Goal: Task Accomplishment & Management: Manage account settings

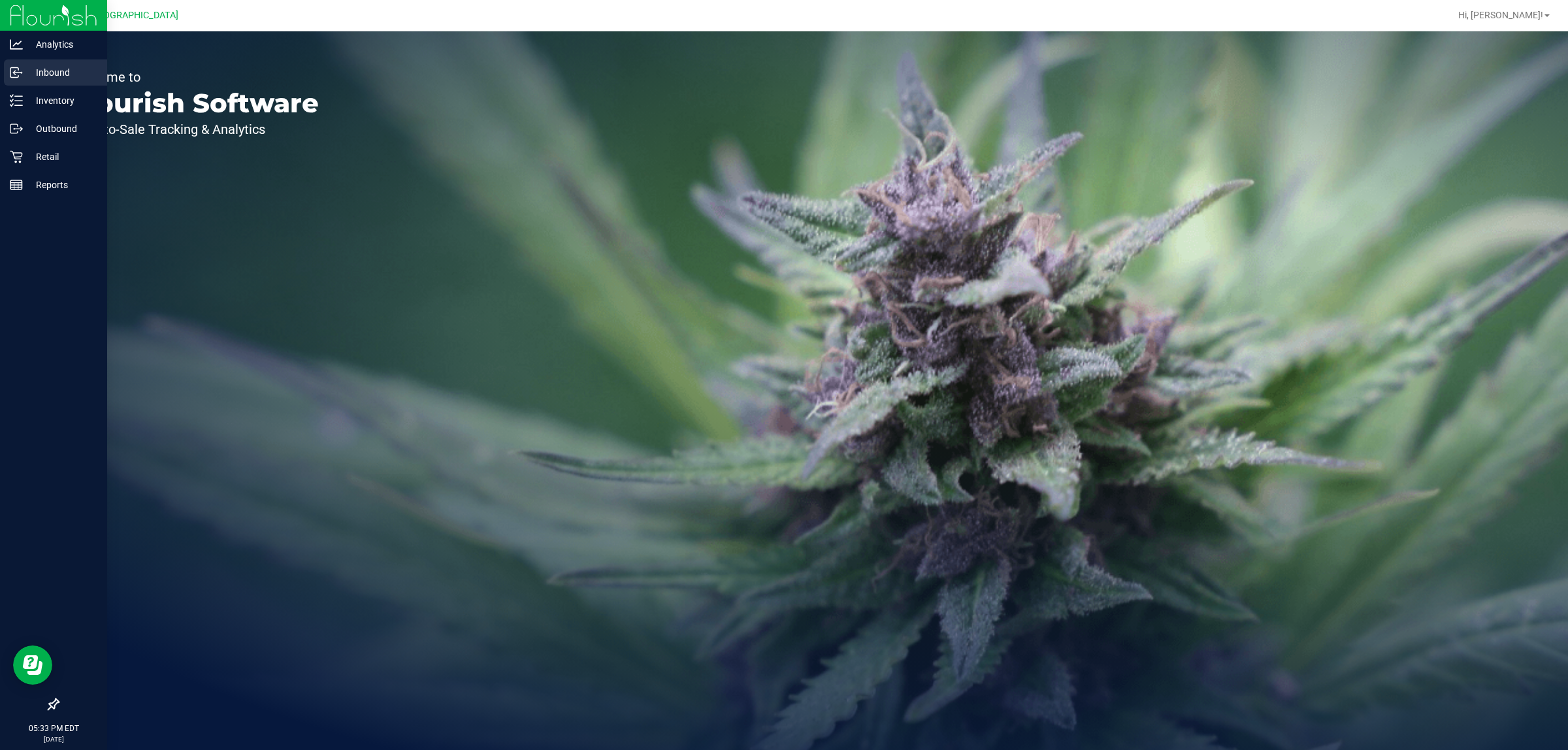
click at [14, 73] on line at bounding box center [17, 73] width 8 height 0
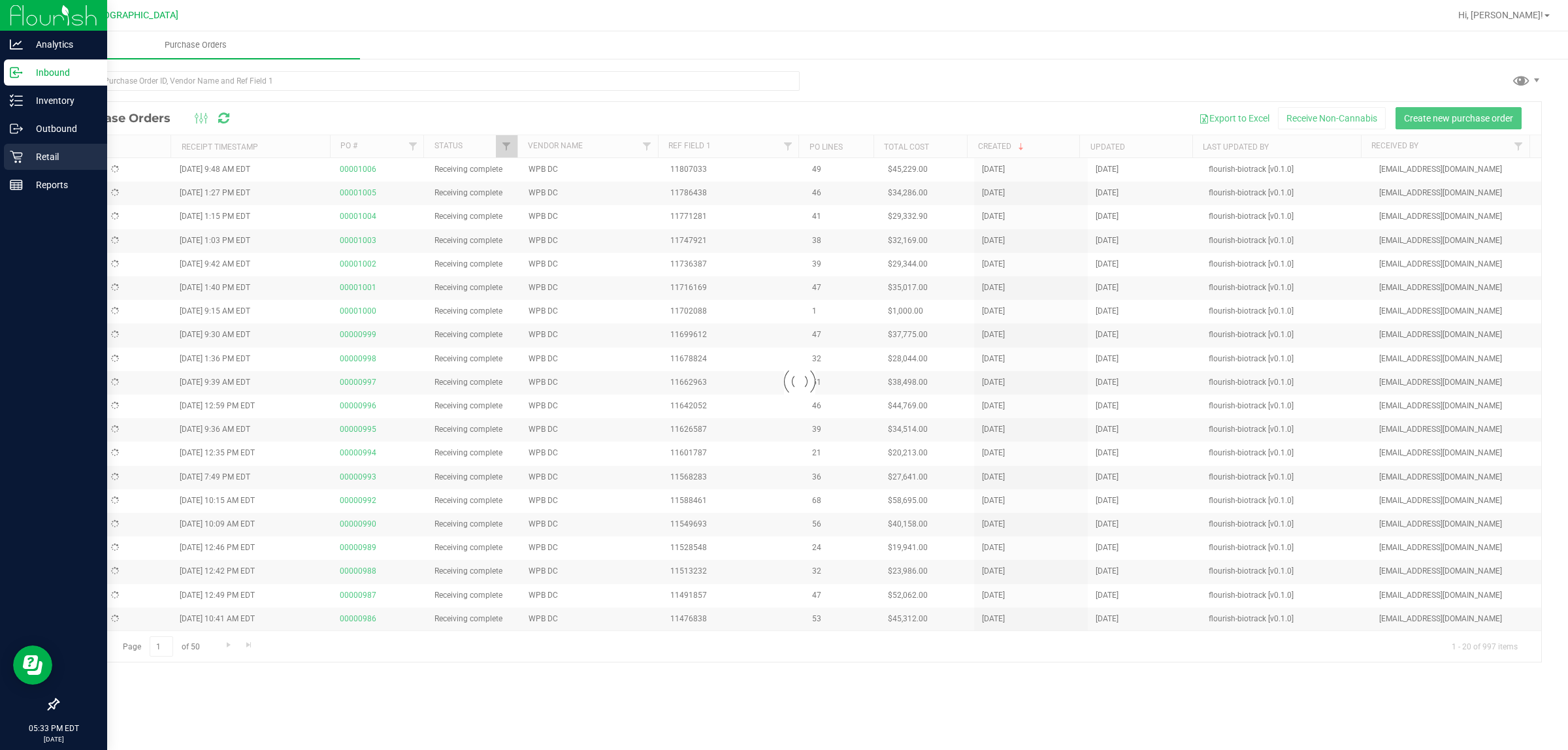
click at [39, 154] on p "Retail" at bounding box center [62, 156] width 78 height 16
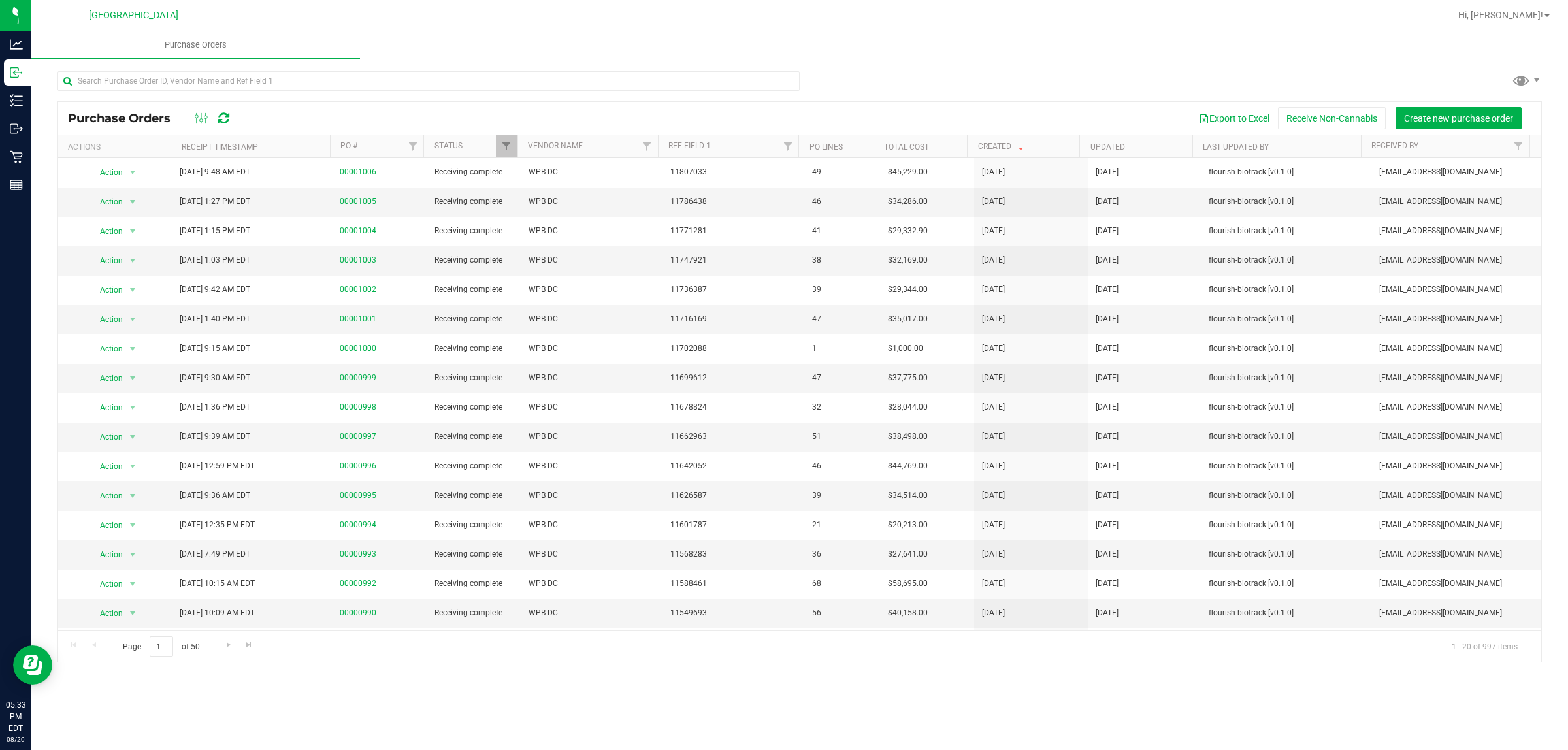
click at [490, 36] on ul "Purchase Orders" at bounding box center [815, 45] width 1568 height 28
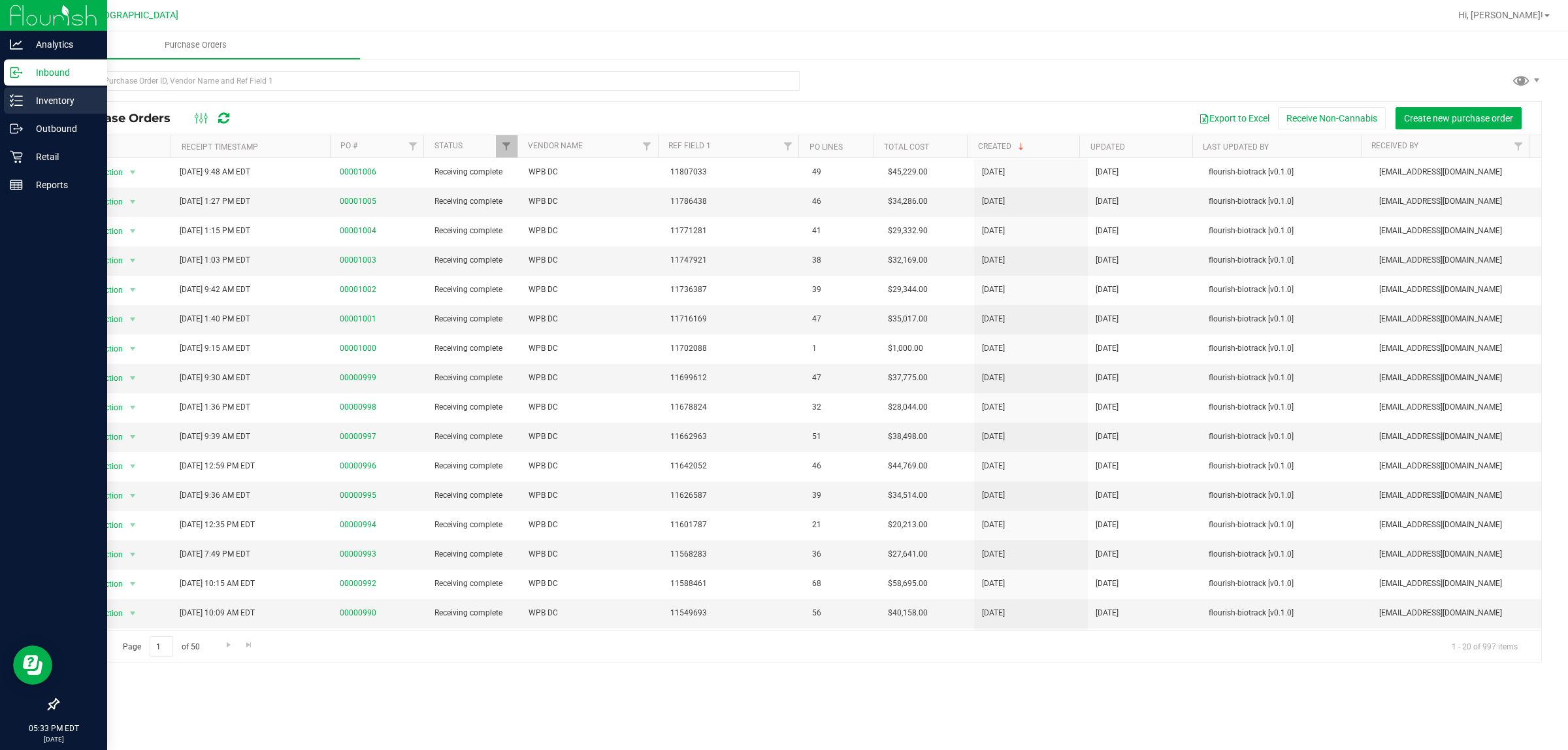
click at [88, 110] on div "Inventory" at bounding box center [55, 100] width 103 height 26
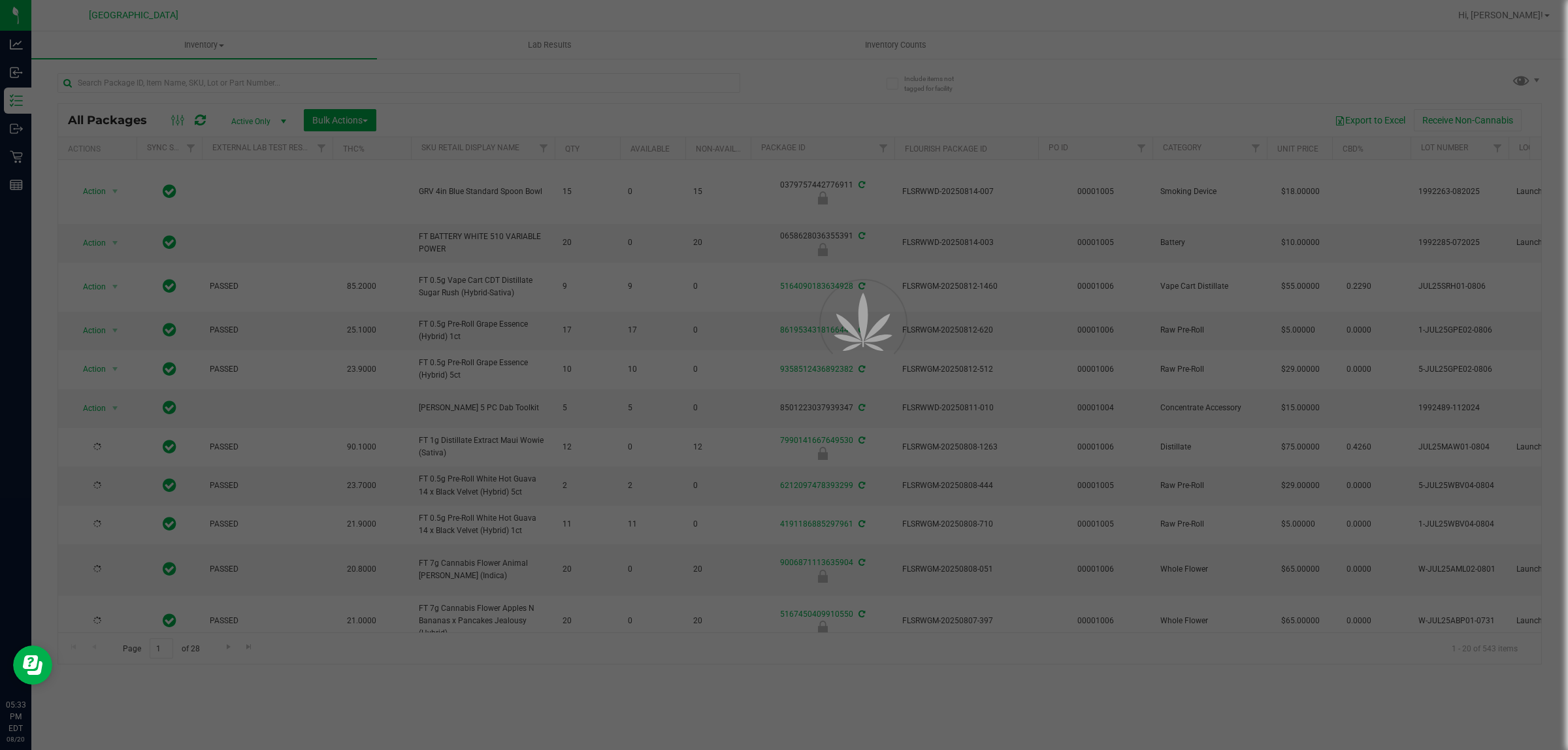
click at [191, 76] on div at bounding box center [784, 375] width 1568 height 750
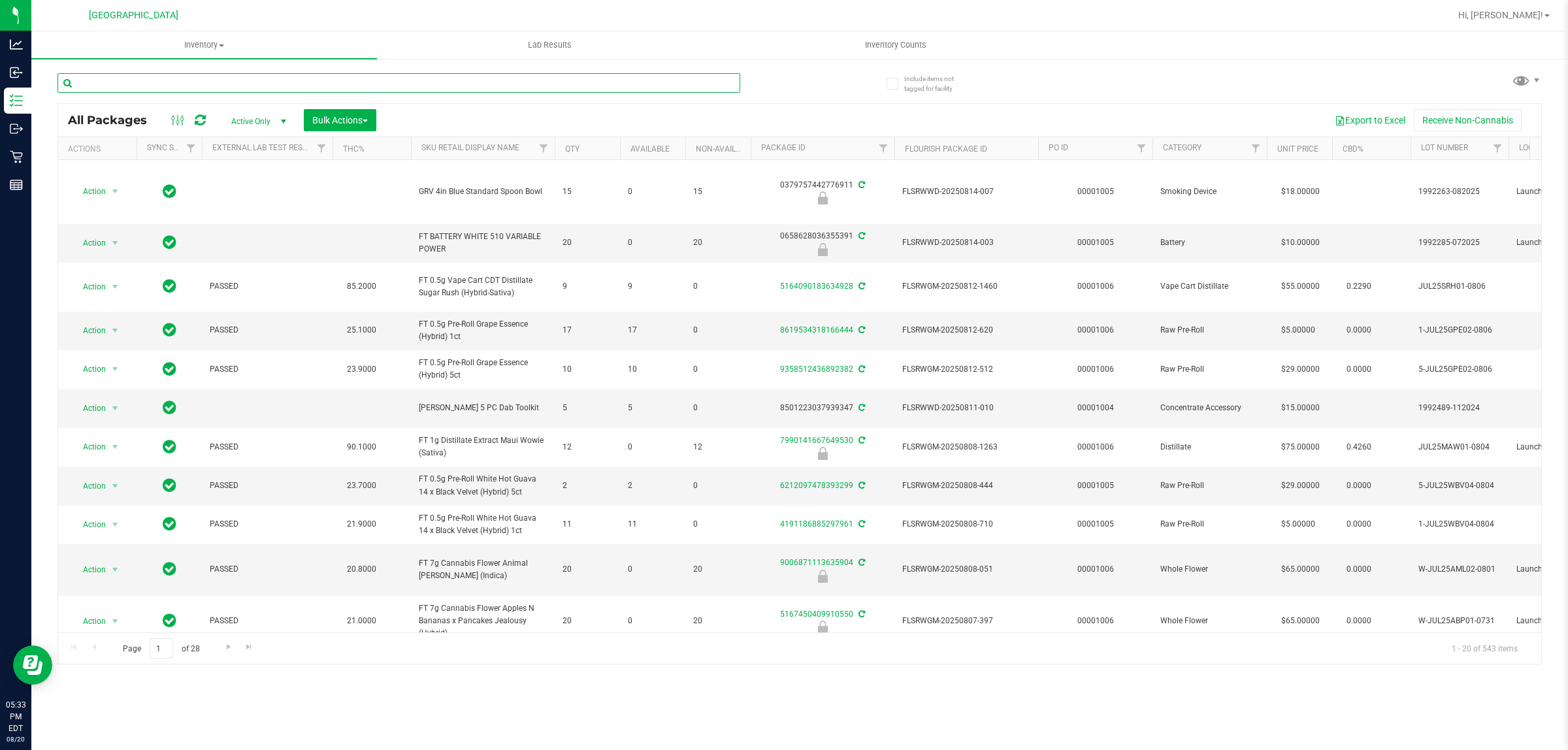
click at [191, 76] on input "text" at bounding box center [399, 82] width 683 height 20
type input "LMZ"
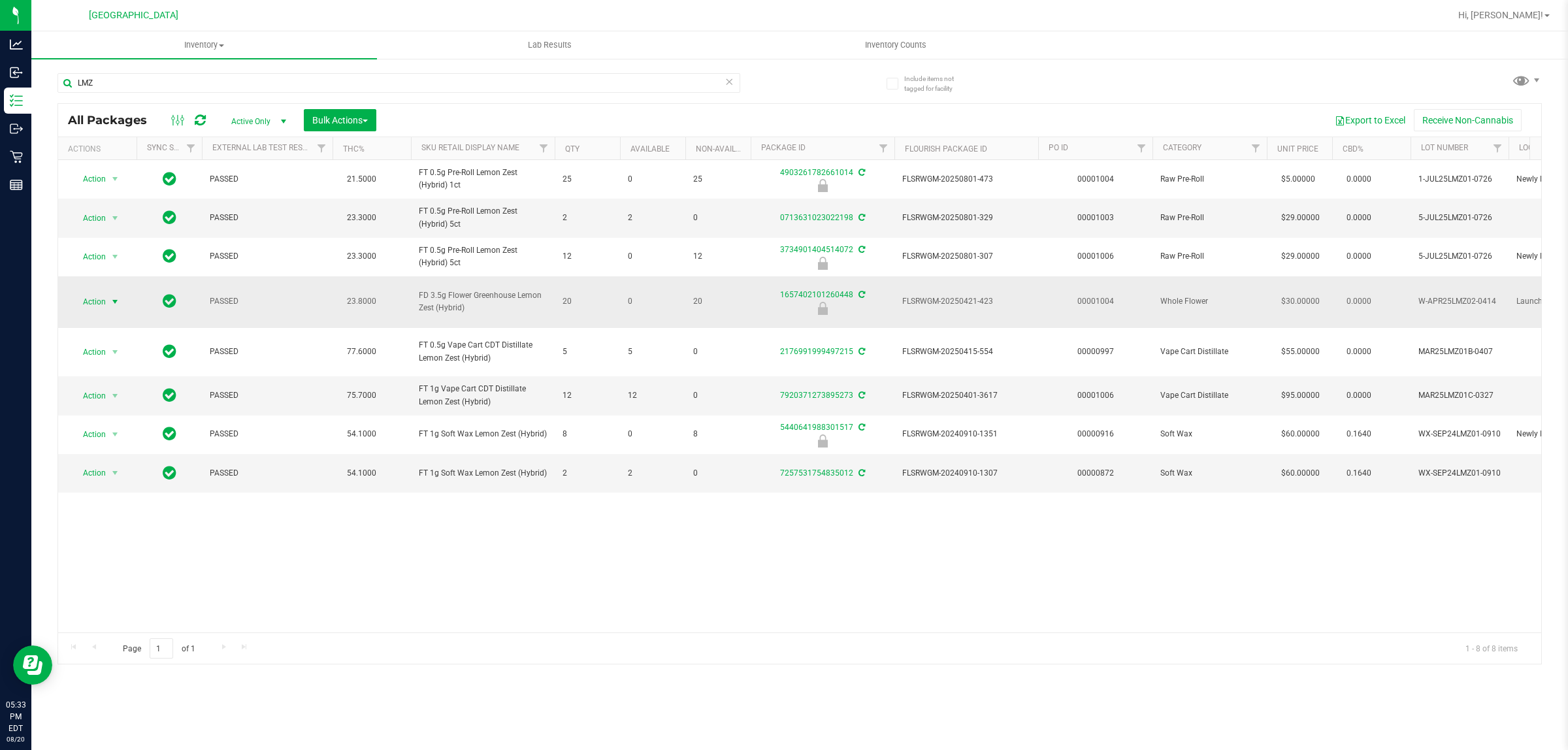
click at [87, 295] on span "Action" at bounding box center [89, 301] width 35 height 18
click at [85, 442] on li "Unlock package" at bounding box center [114, 451] width 84 height 20
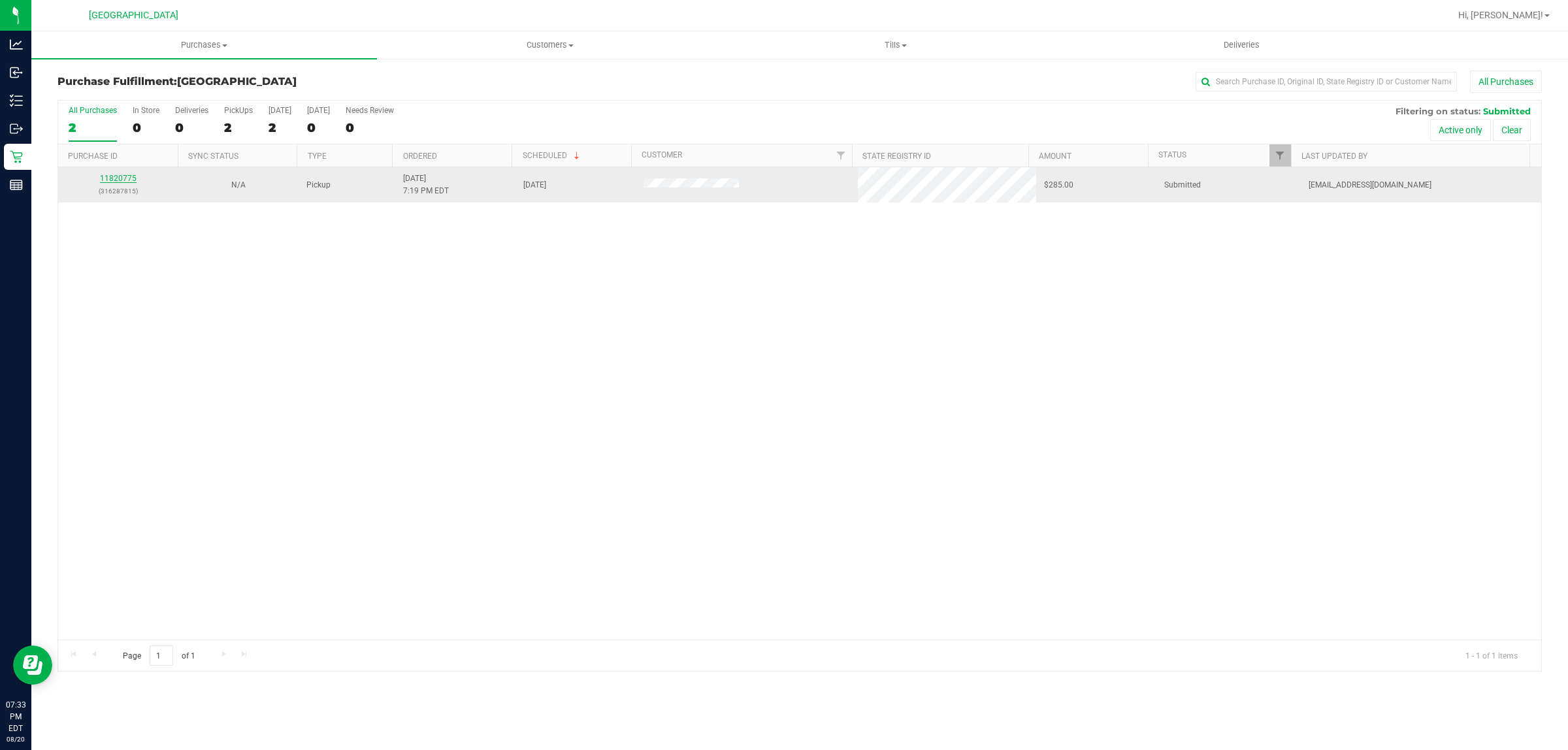
click at [128, 177] on link "11820775" at bounding box center [118, 179] width 36 height 9
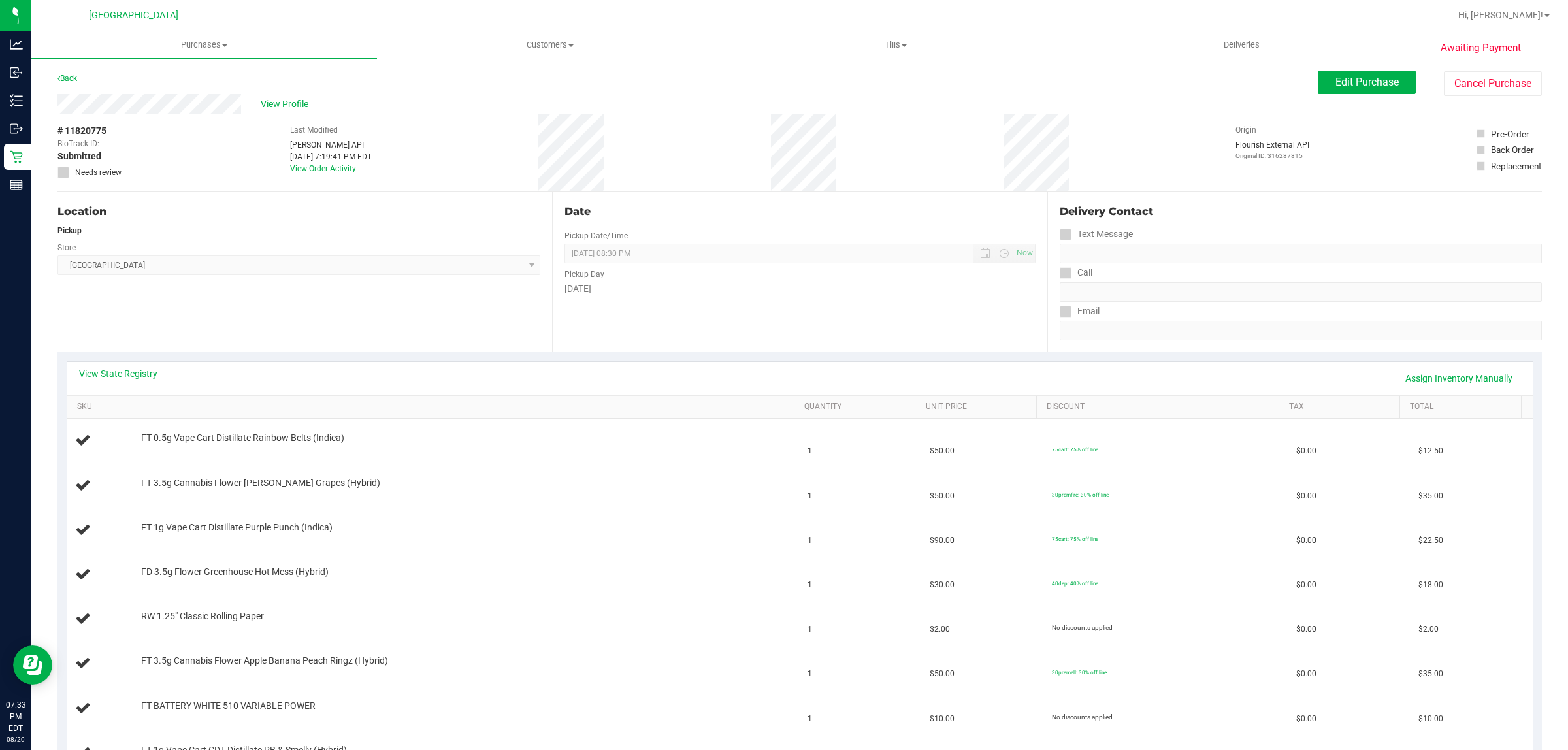
click at [119, 380] on link "View State Registry" at bounding box center [118, 373] width 78 height 13
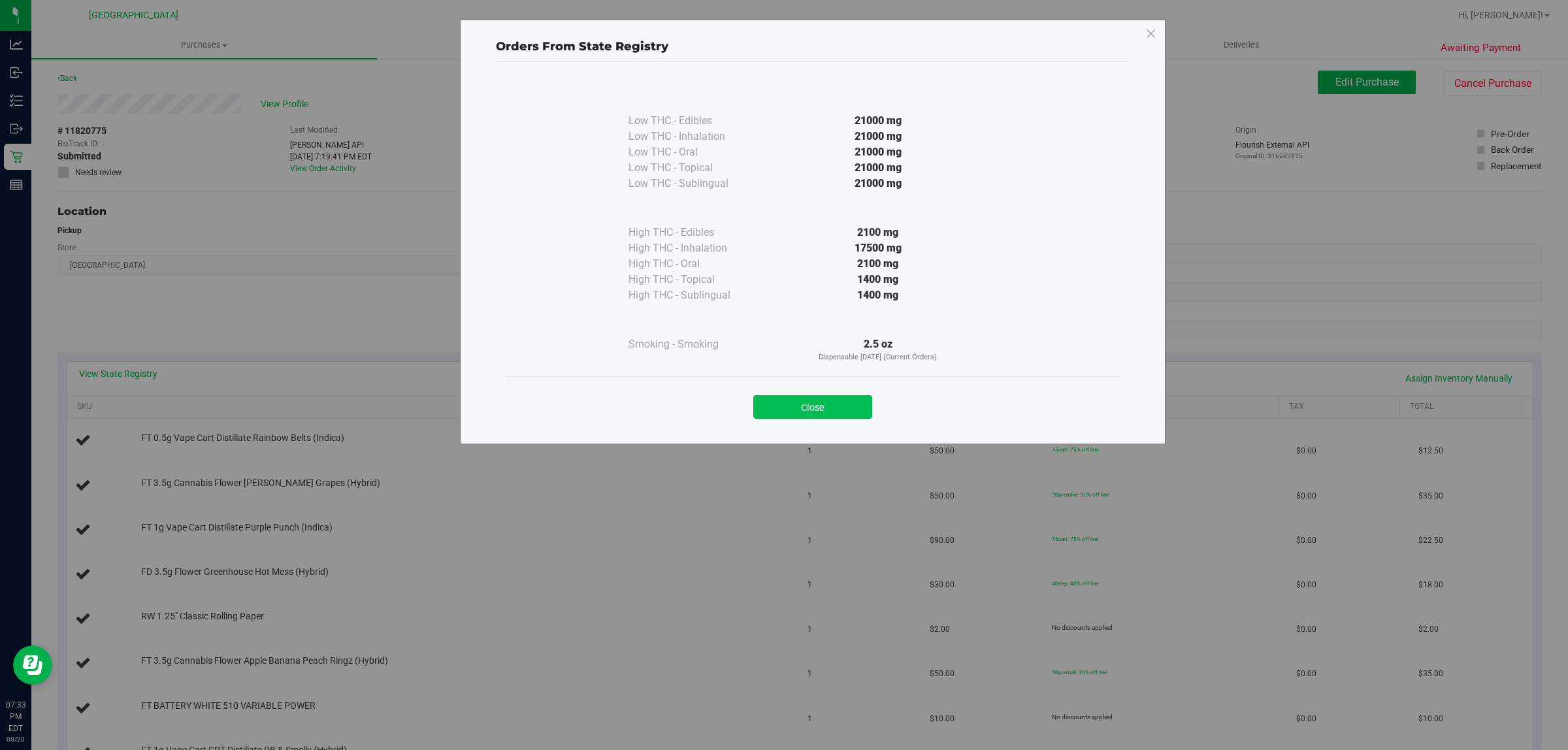
click at [807, 405] on button "Close" at bounding box center [813, 407] width 119 height 24
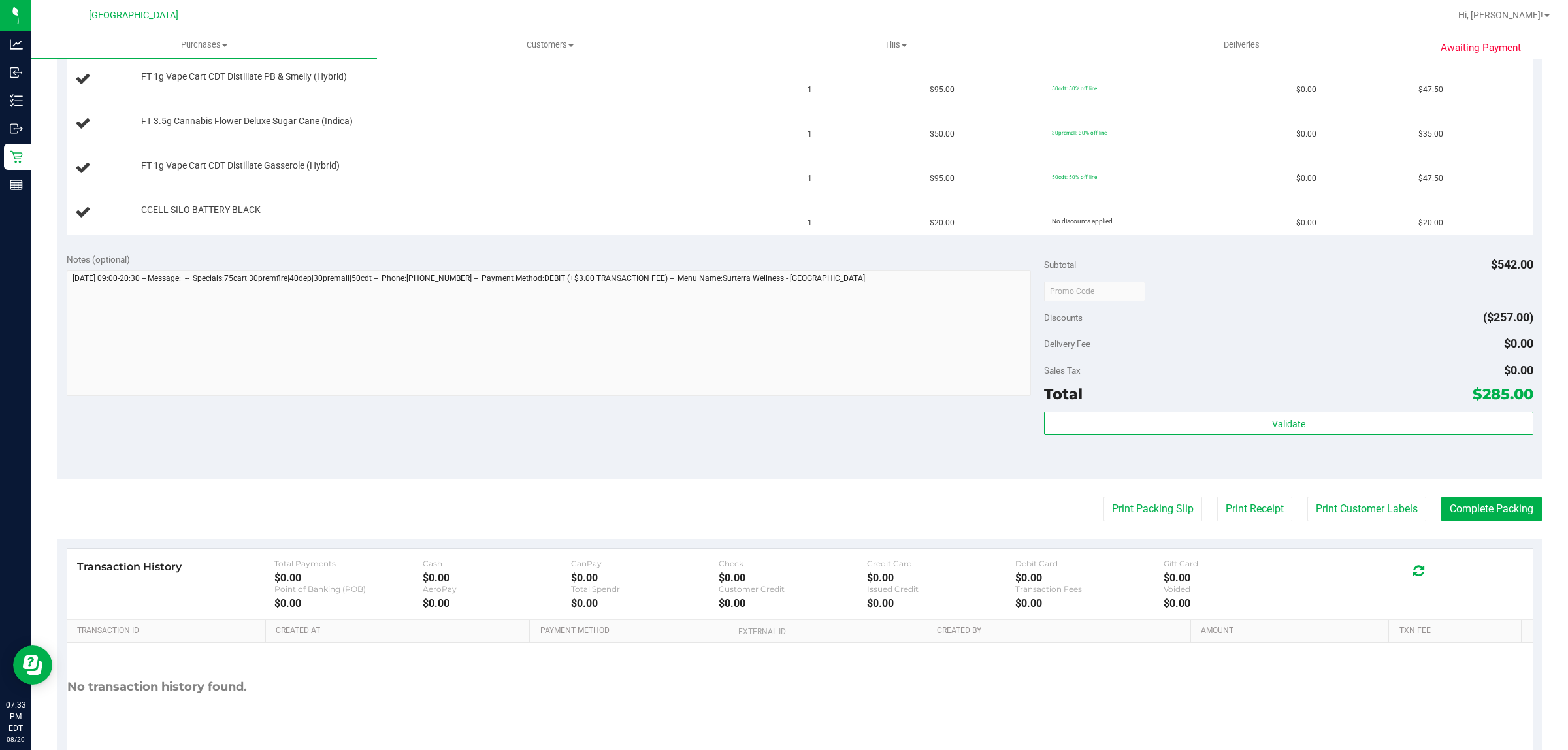
scroll to position [733, 0]
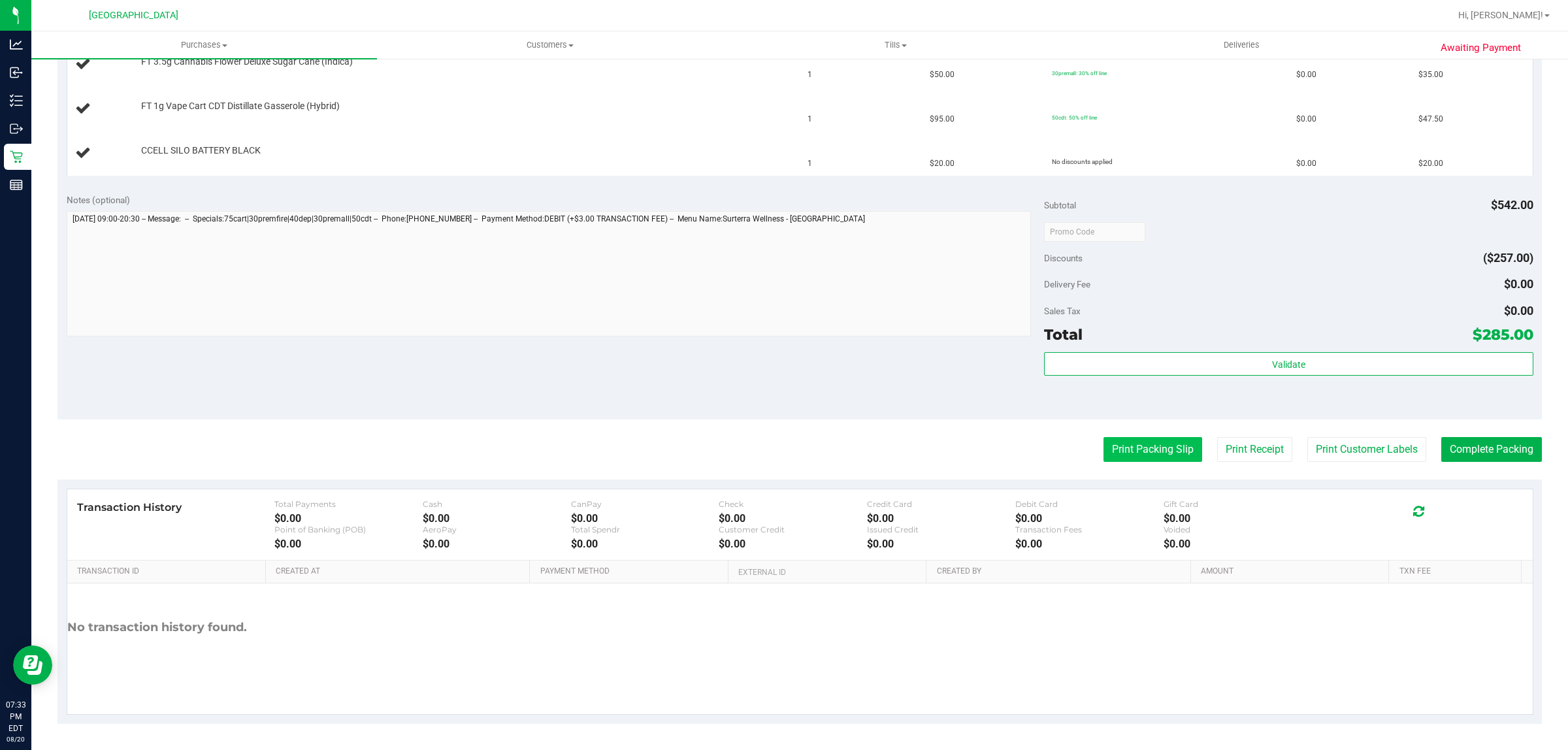
click at [1115, 446] on button "Print Packing Slip" at bounding box center [1153, 449] width 98 height 25
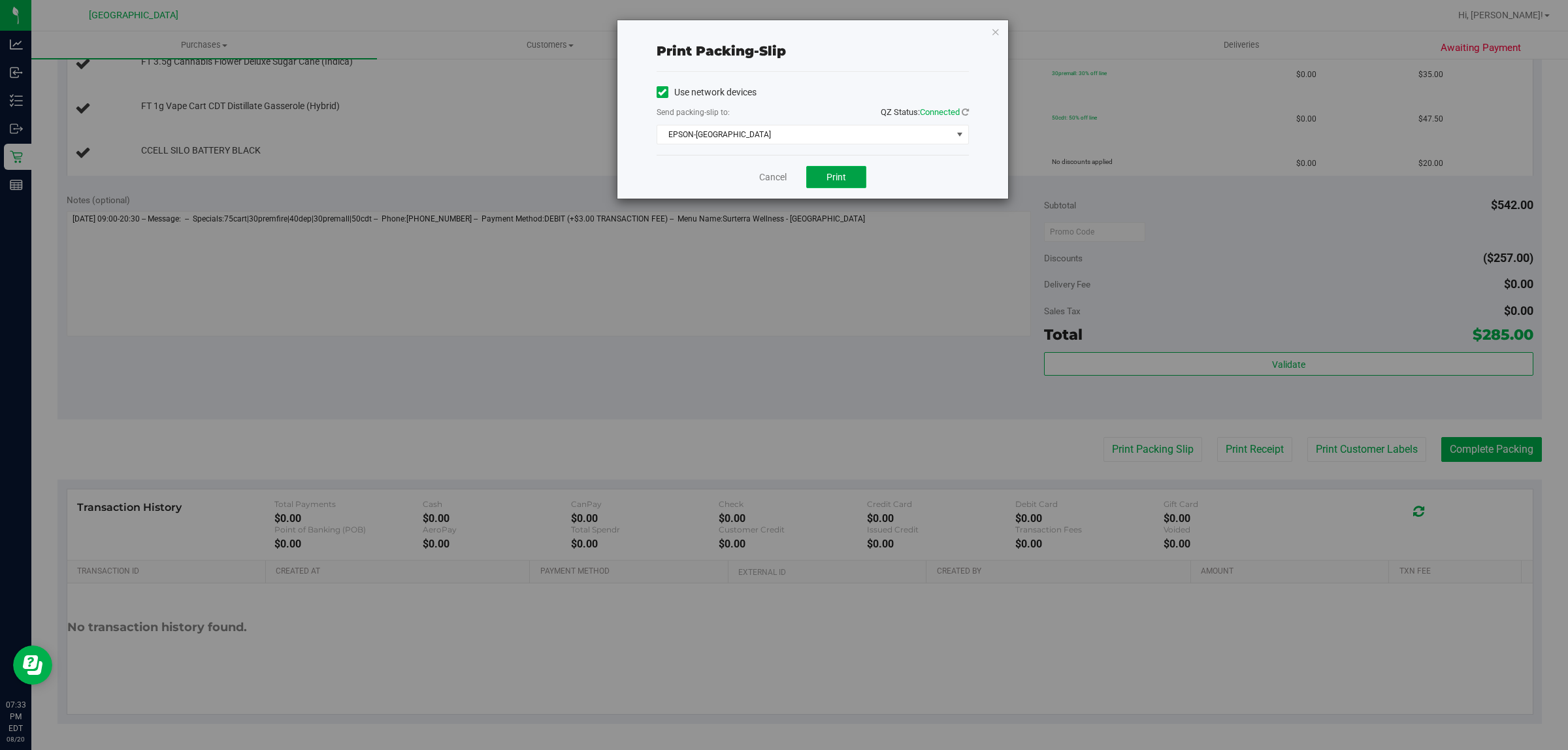
click at [840, 171] on button "Print" at bounding box center [836, 177] width 60 height 22
click at [996, 28] on icon "button" at bounding box center [995, 31] width 9 height 16
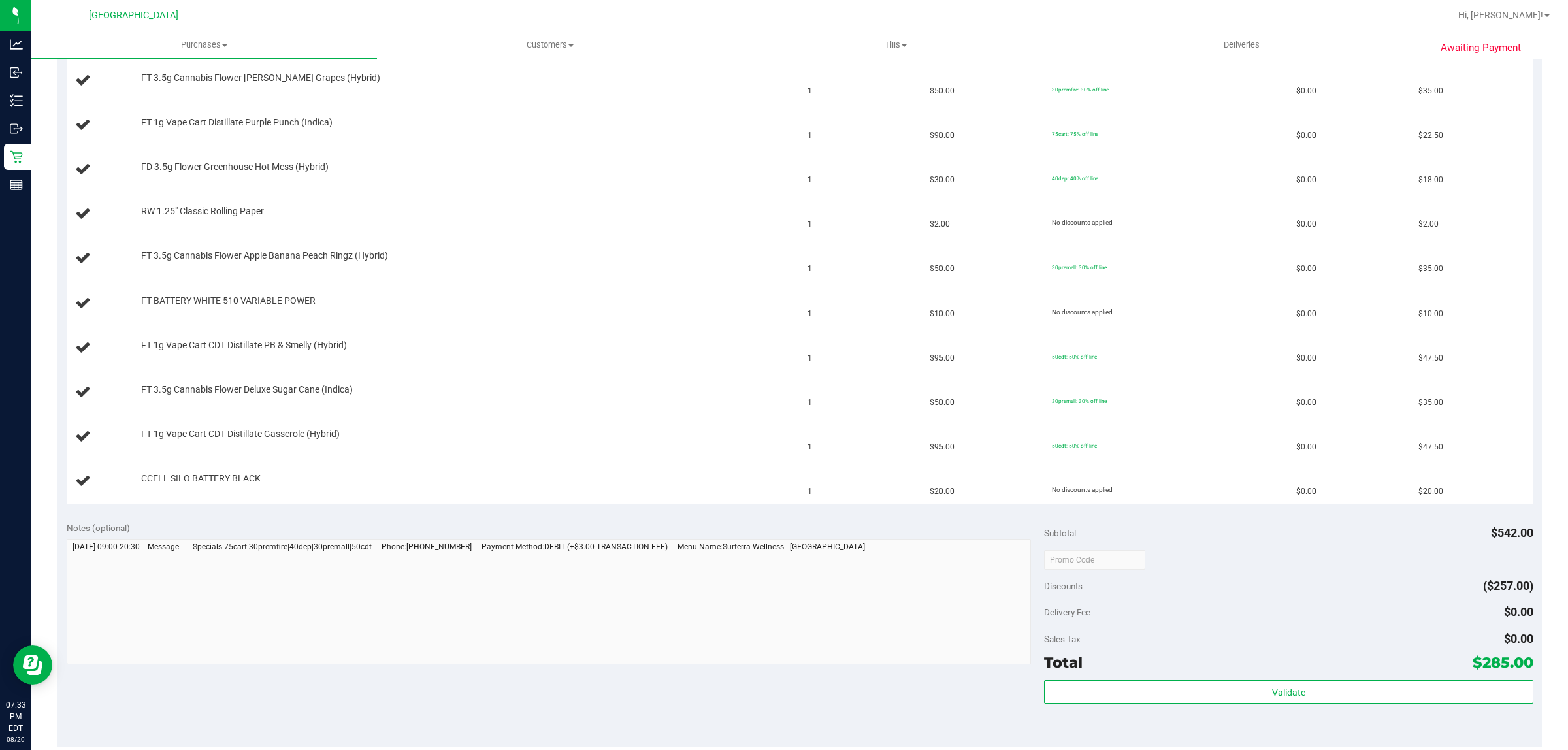
scroll to position [652, 0]
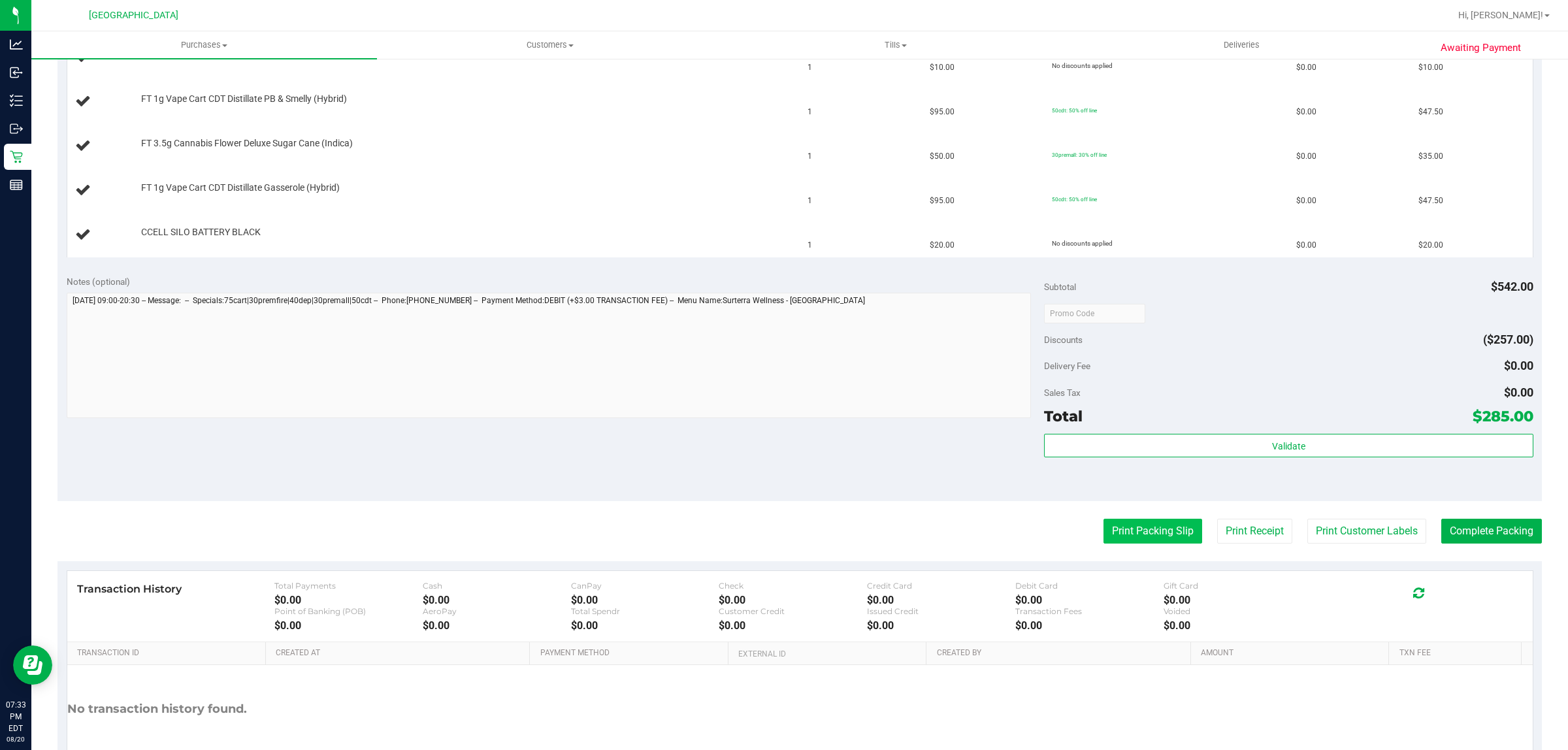
click at [1103, 536] on button "Print Packing Slip" at bounding box center [1153, 531] width 98 height 25
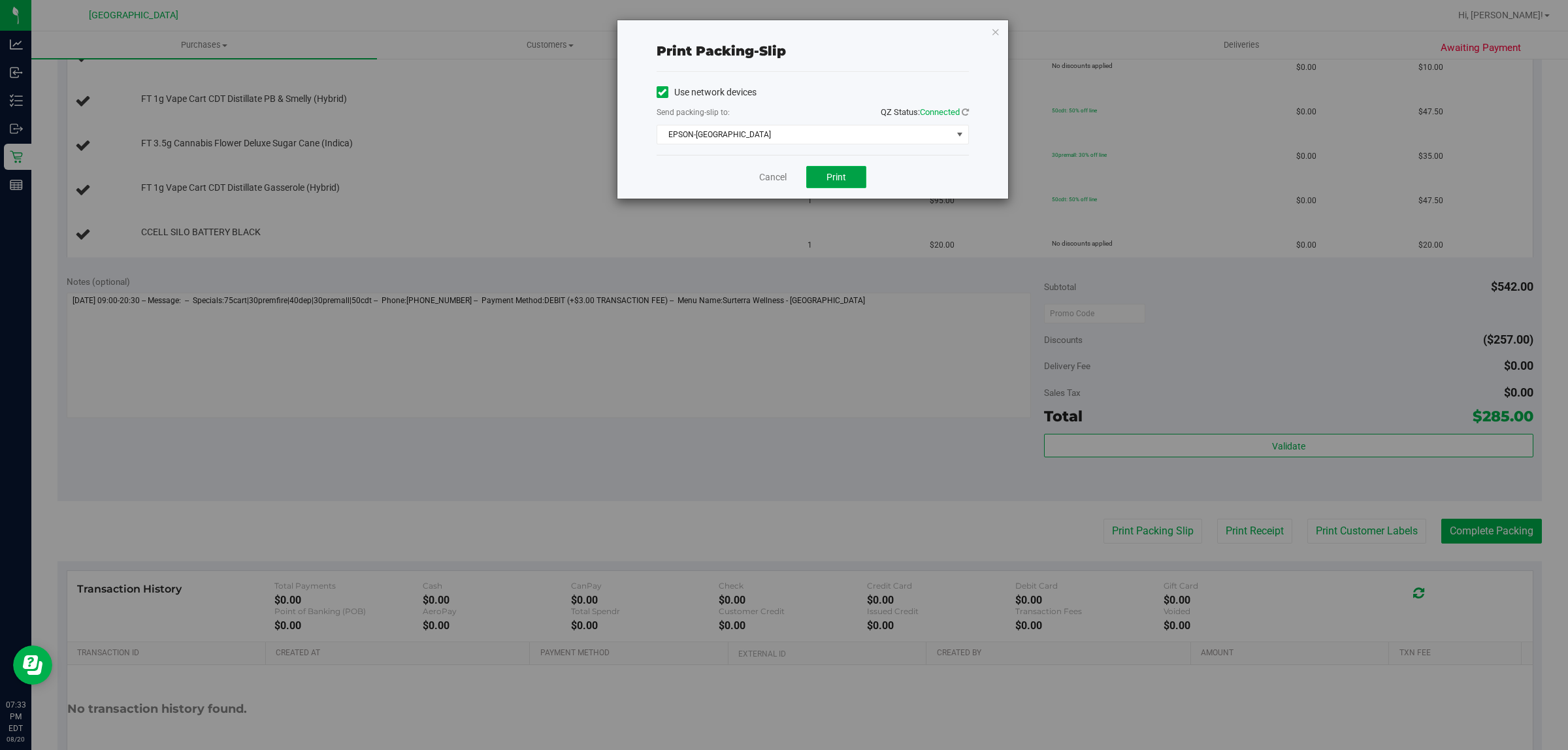
click at [850, 171] on button "Print" at bounding box center [836, 177] width 60 height 22
click at [994, 28] on icon "button" at bounding box center [995, 31] width 9 height 16
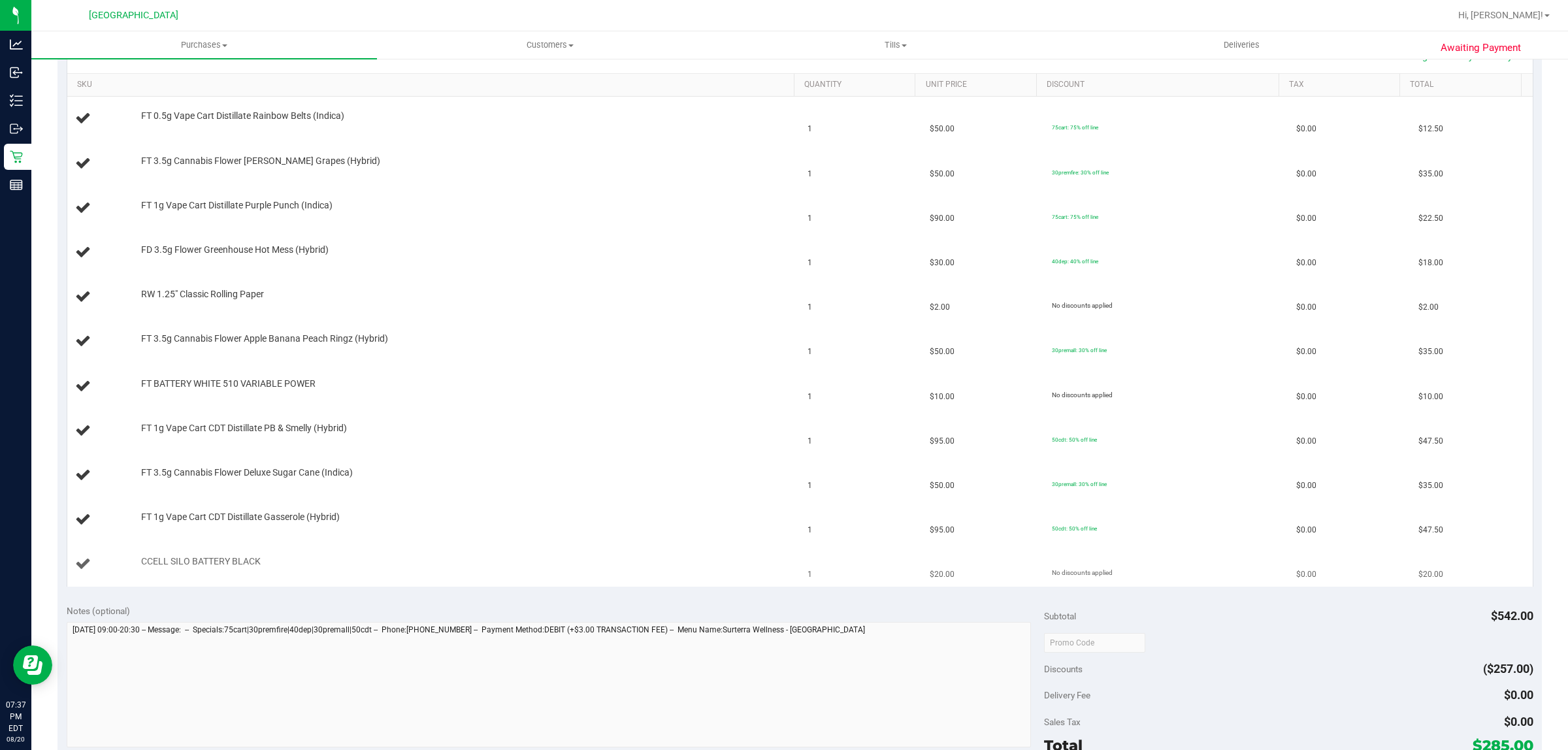
scroll to position [324, 0]
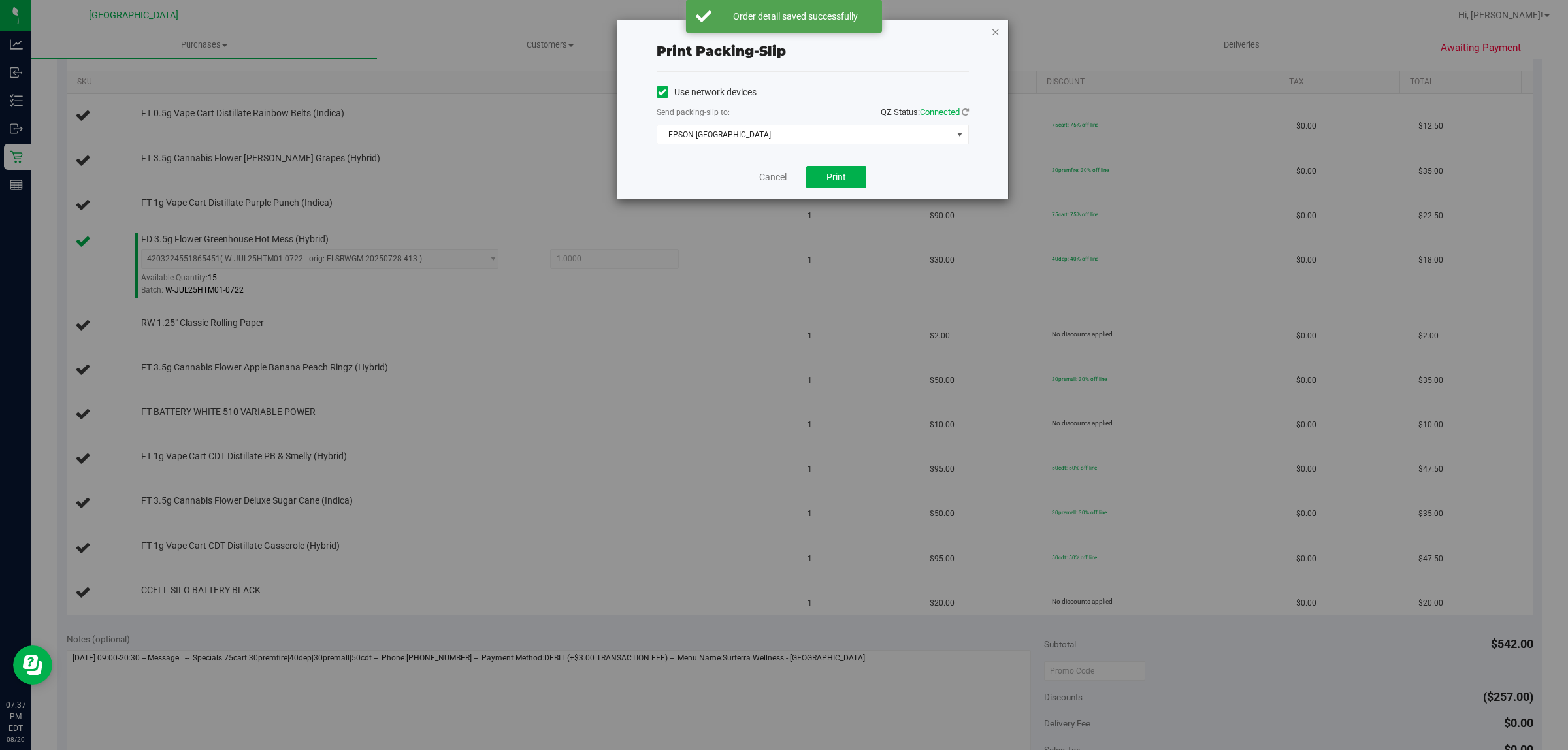
click at [998, 36] on icon "button" at bounding box center [995, 31] width 9 height 16
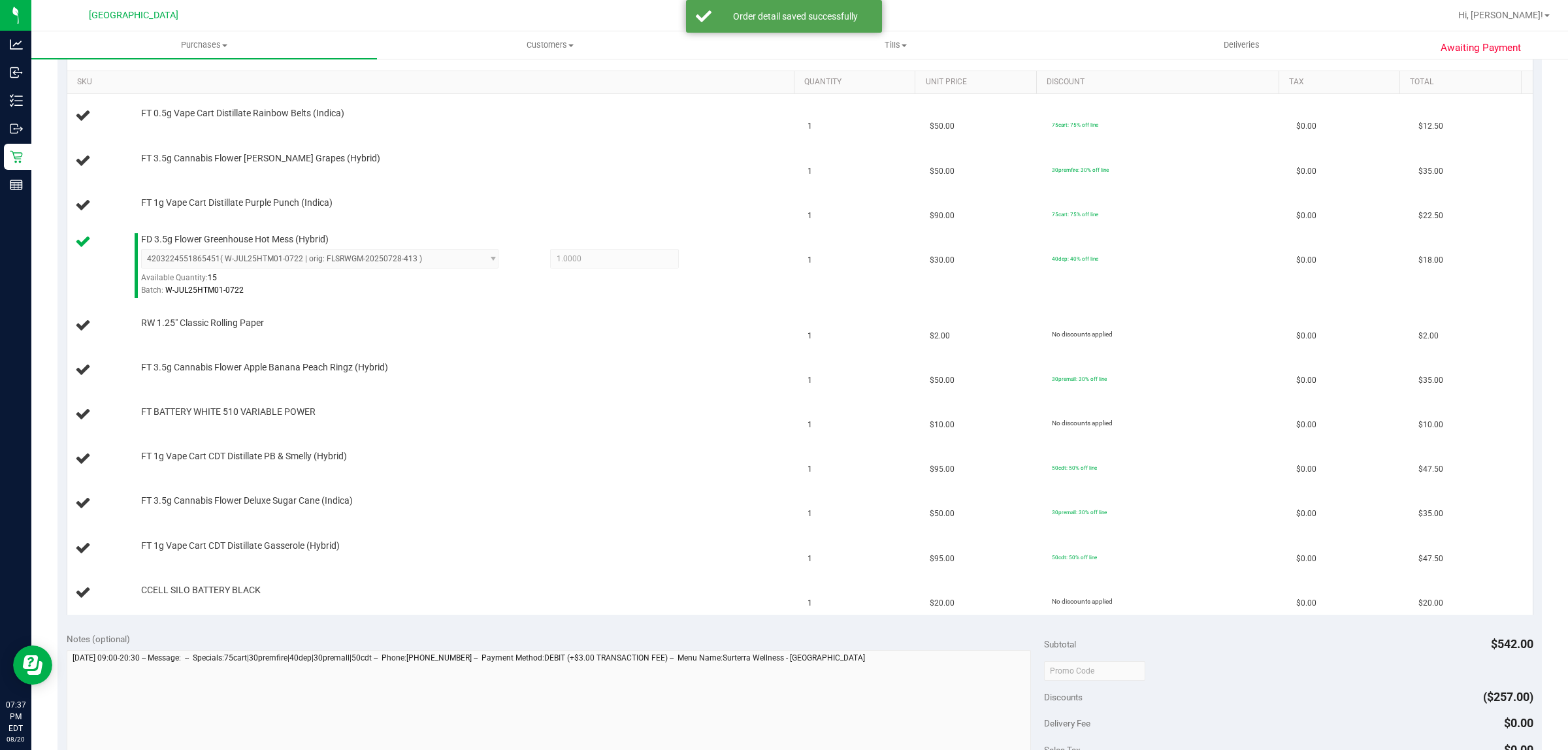
scroll to position [764, 0]
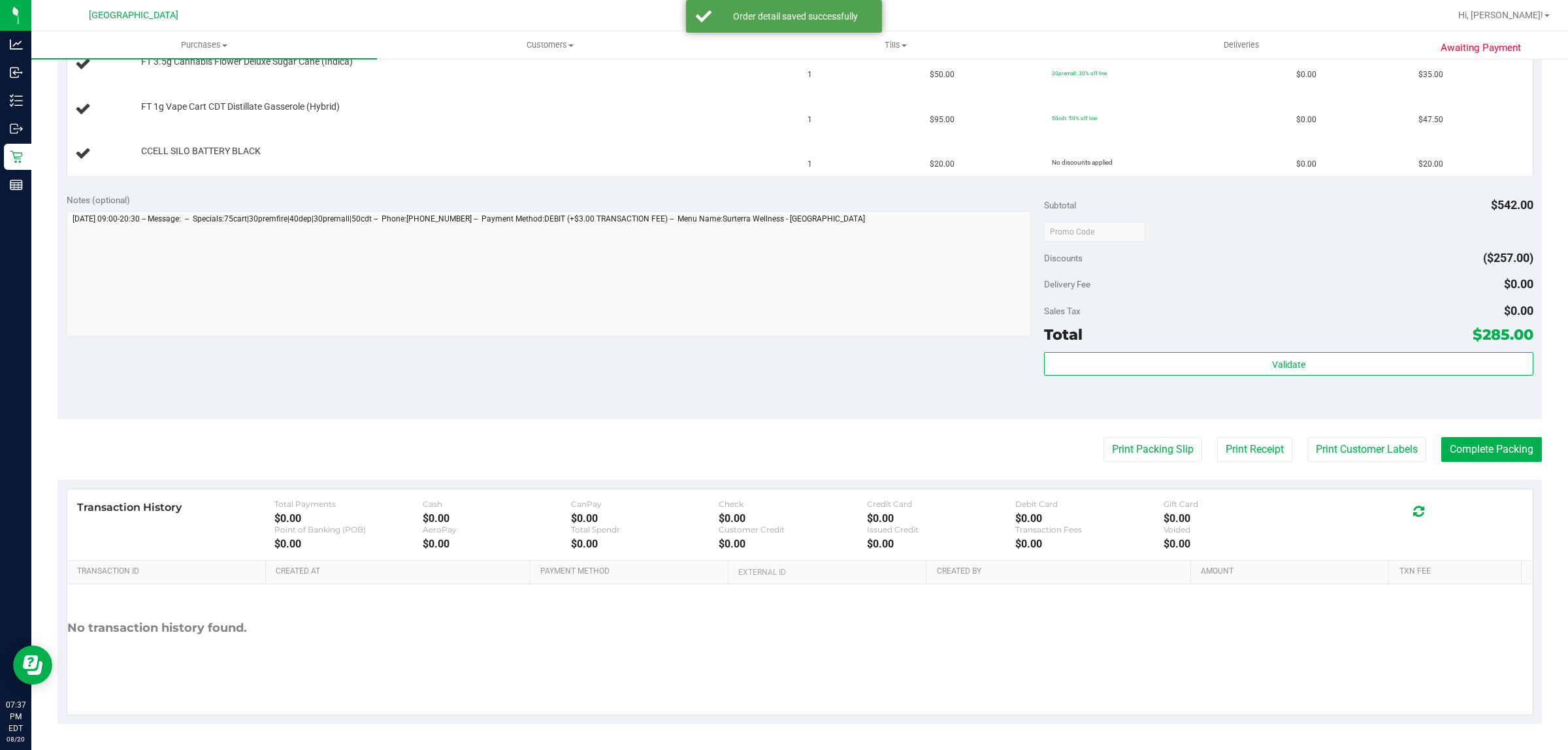
click at [1103, 437] on button "Print Packing Slip" at bounding box center [1153, 449] width 98 height 25
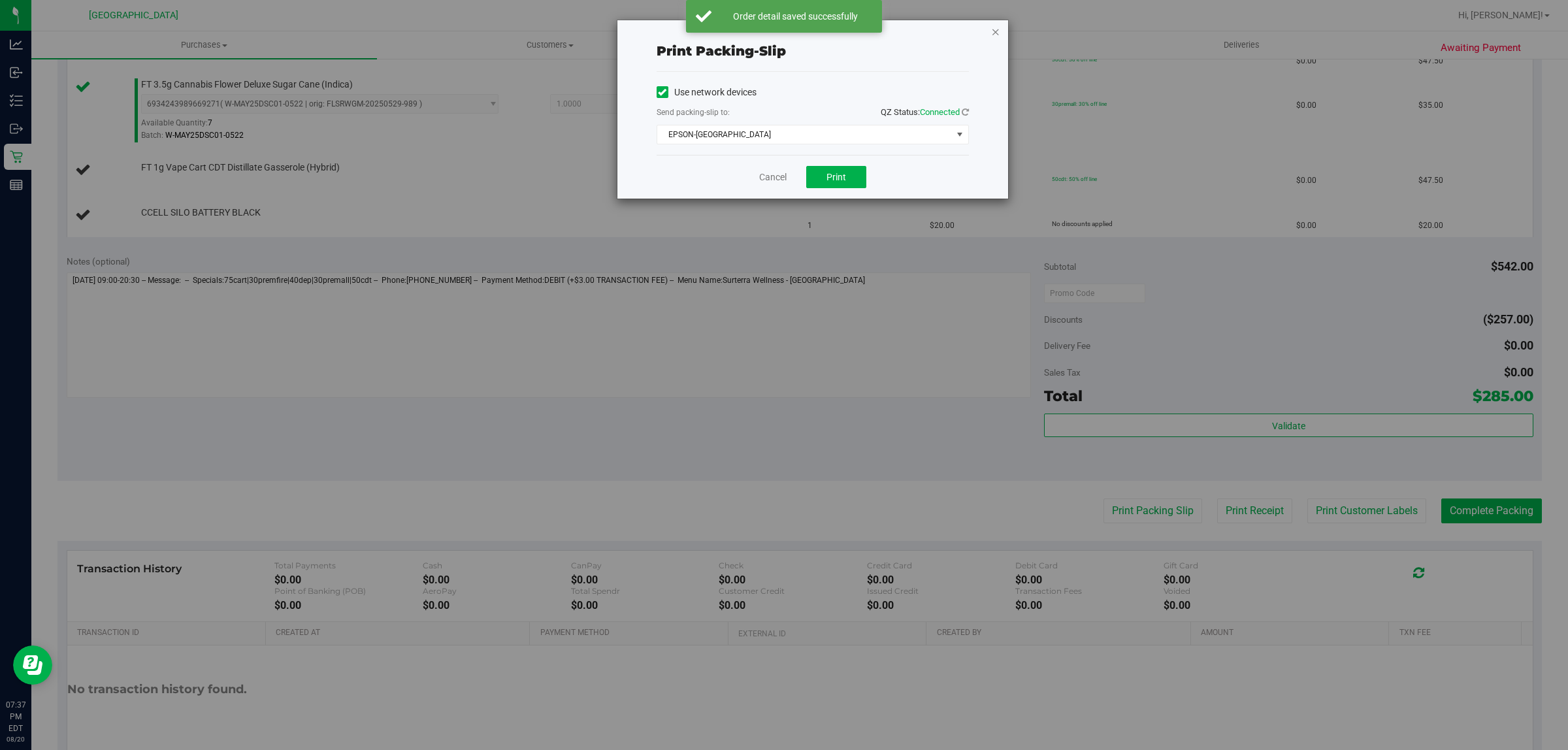
click at [995, 34] on icon "button" at bounding box center [995, 31] width 9 height 16
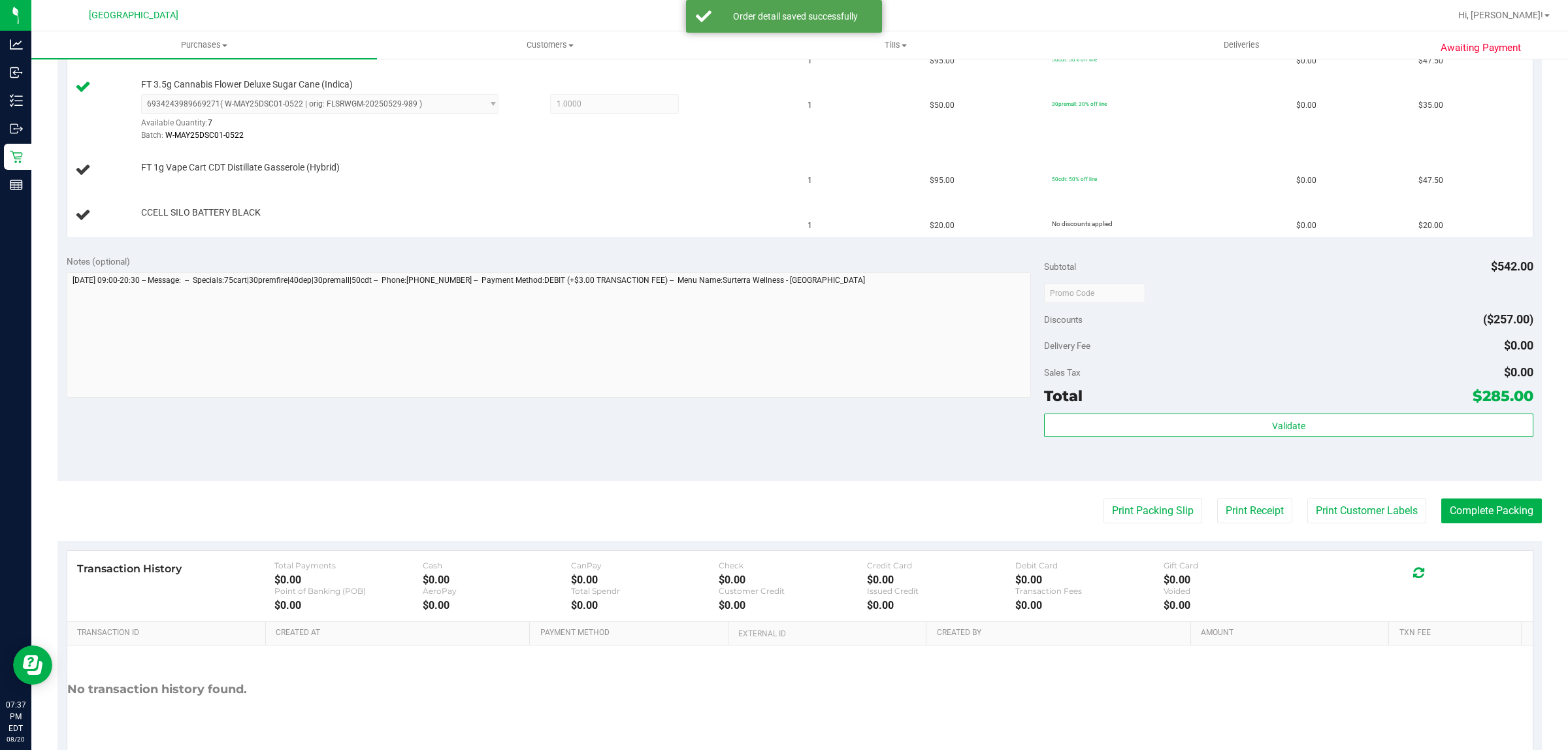
click at [1103, 498] on button "Print Packing Slip" at bounding box center [1153, 511] width 98 height 25
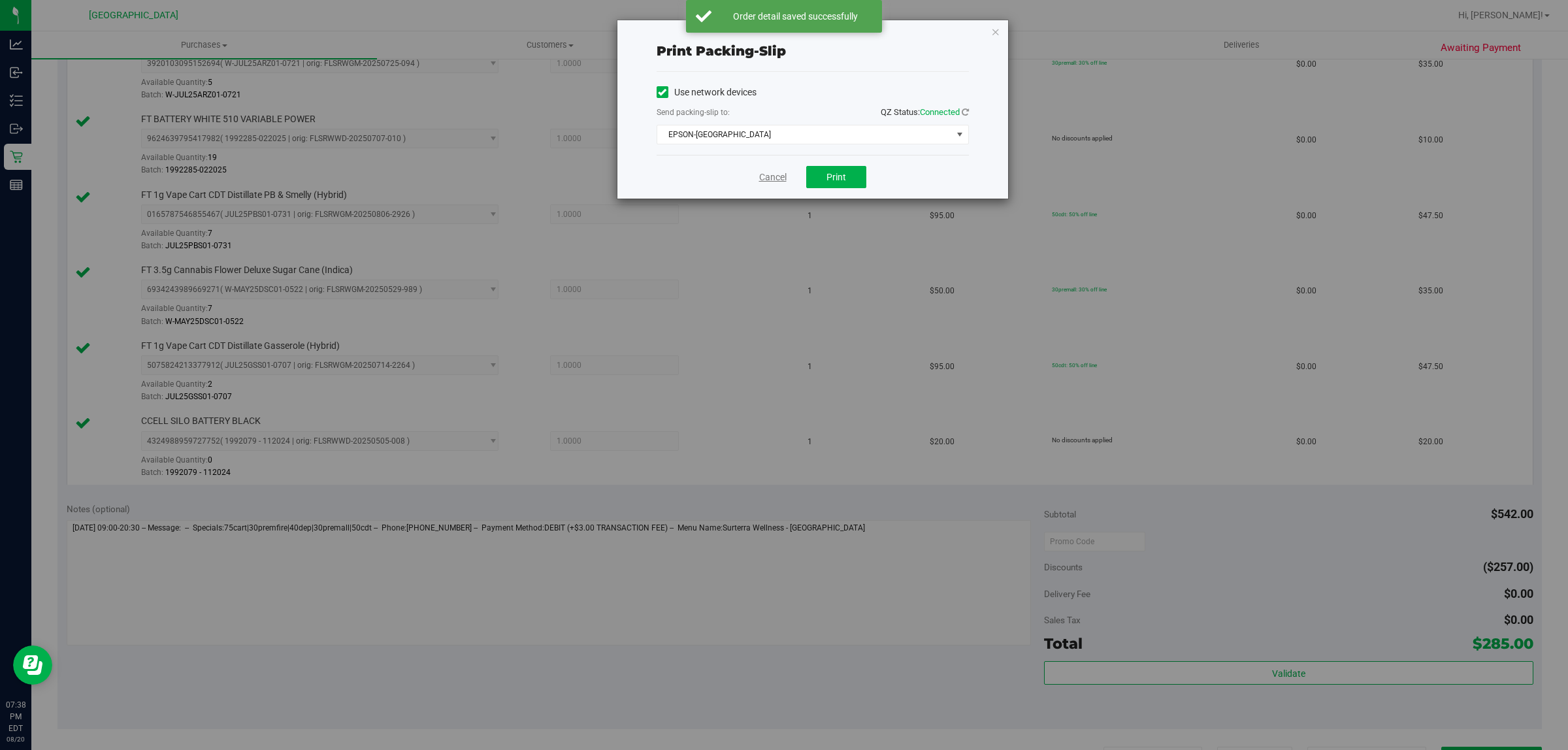
click at [780, 174] on link "Cancel" at bounding box center [773, 177] width 28 height 13
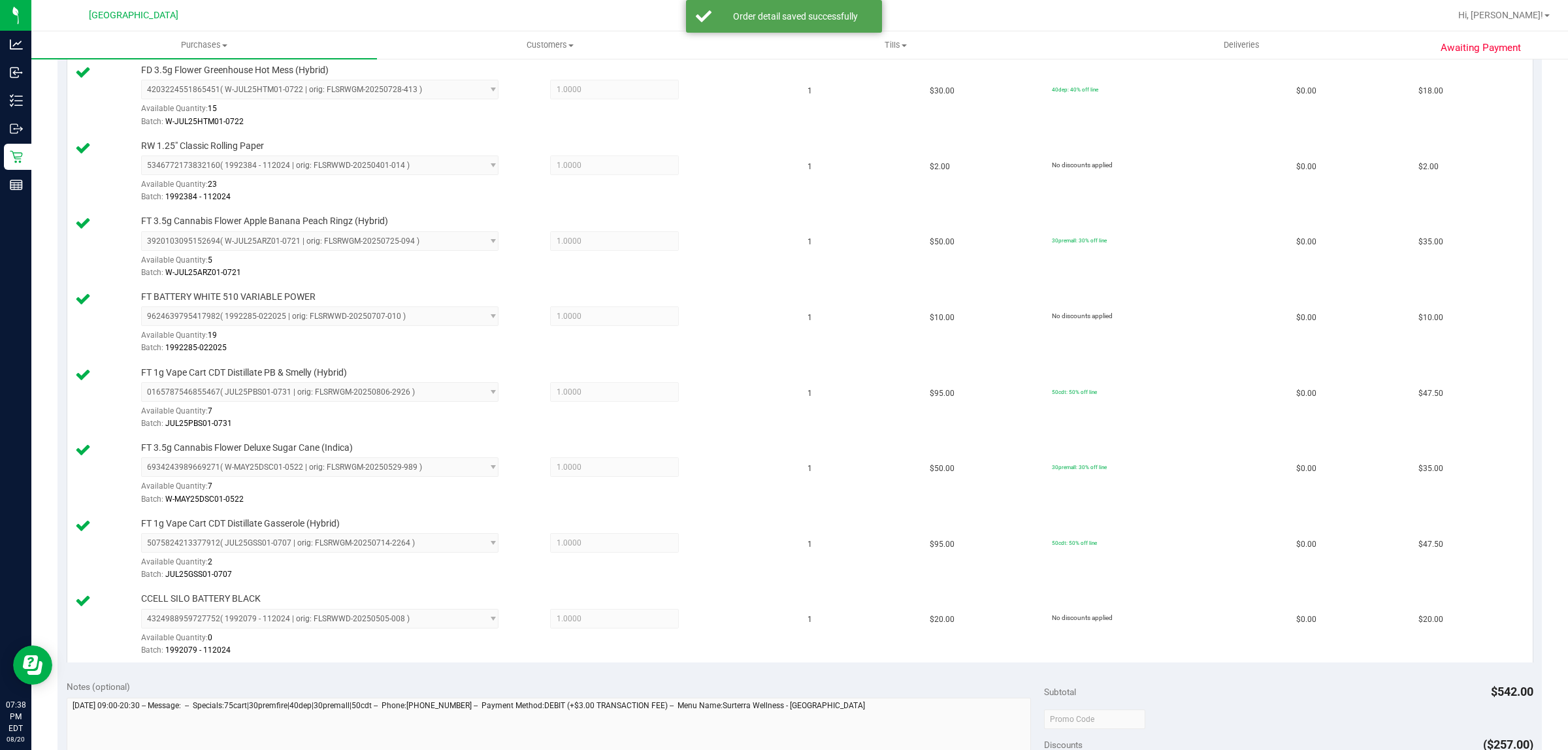
scroll to position [995, 0]
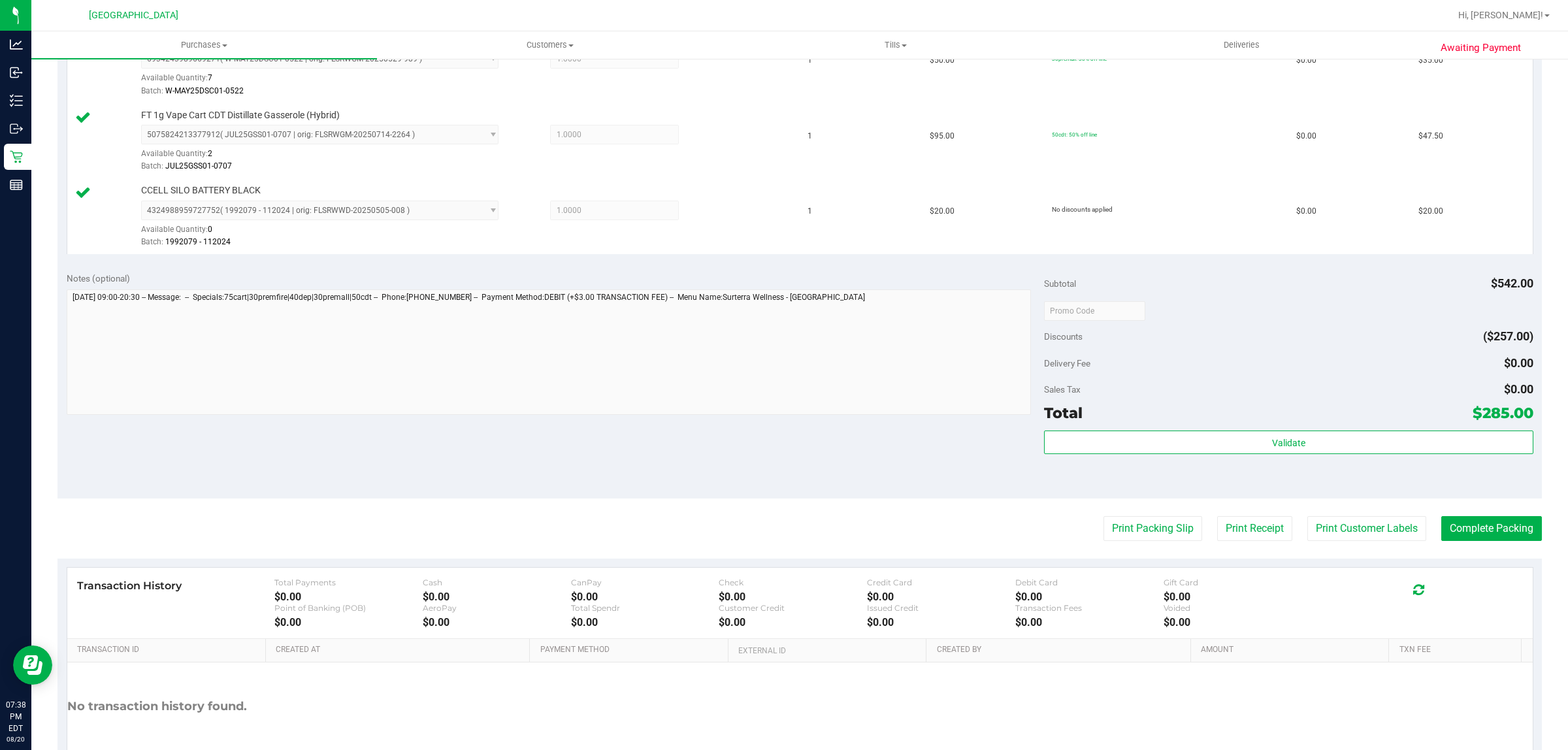
click at [1287, 465] on div "Validate" at bounding box center [1288, 459] width 489 height 59
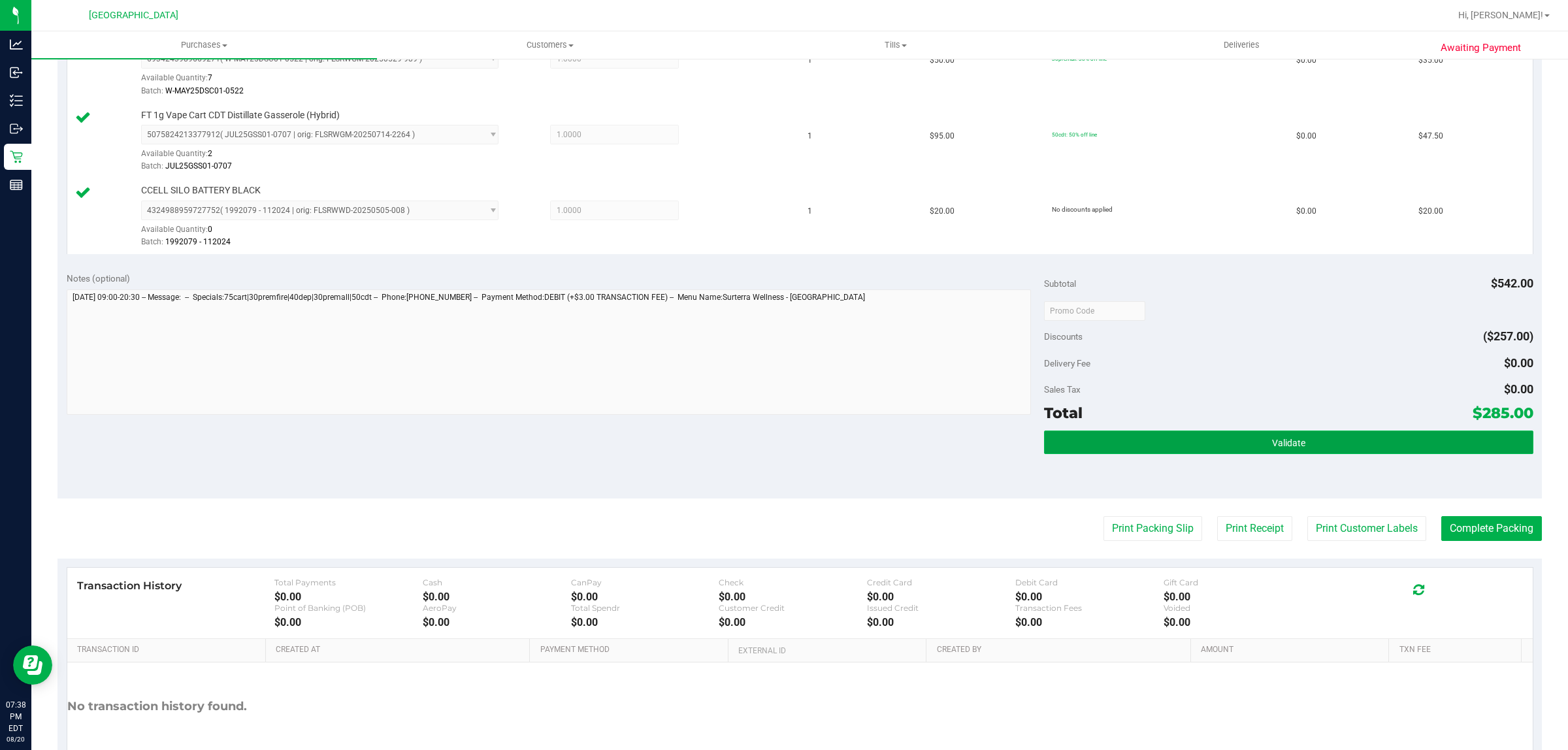
click at [1285, 446] on span "Validate" at bounding box center [1288, 442] width 33 height 10
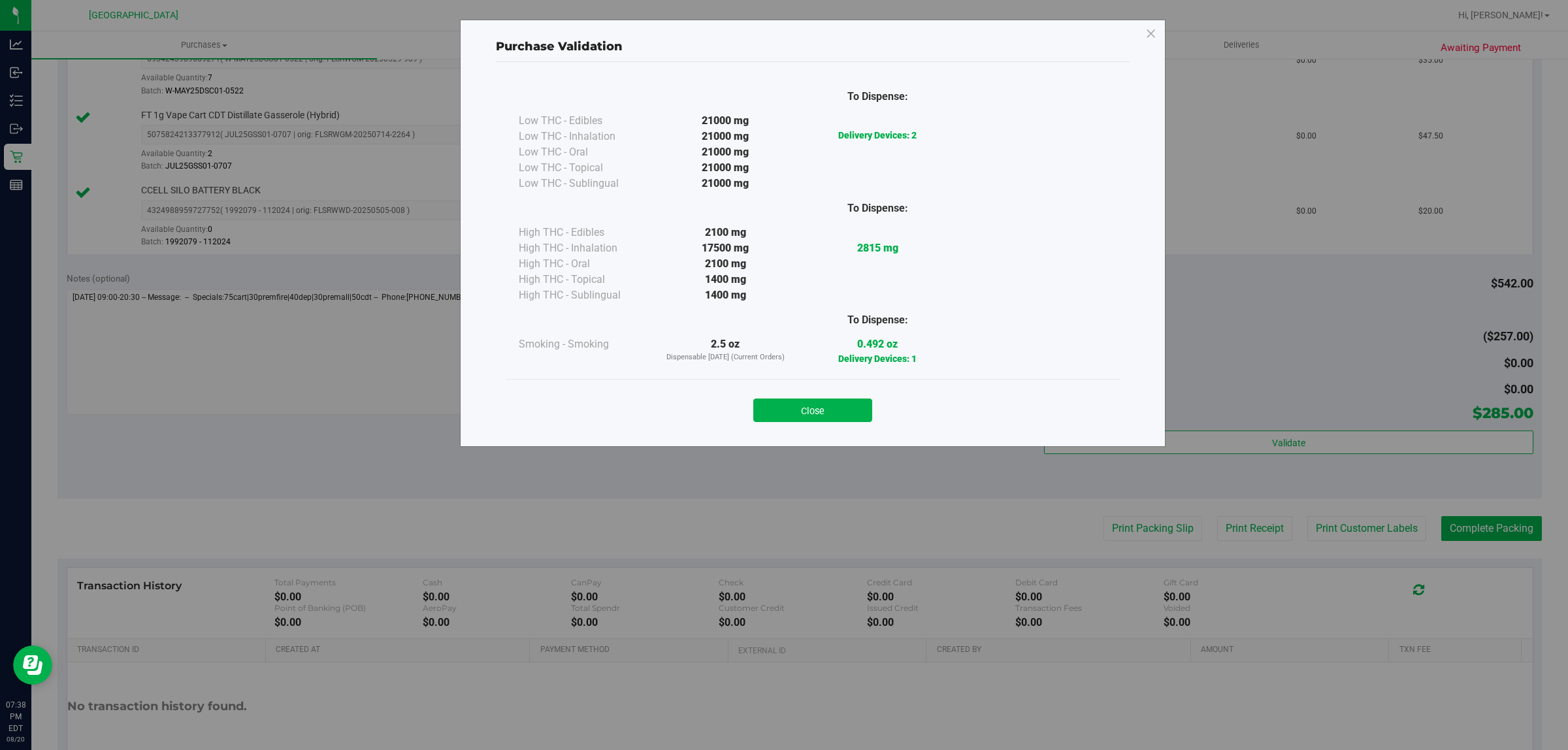
click at [804, 425] on div "Close" at bounding box center [813, 405] width 614 height 53
click at [798, 415] on button "Close" at bounding box center [813, 410] width 119 height 24
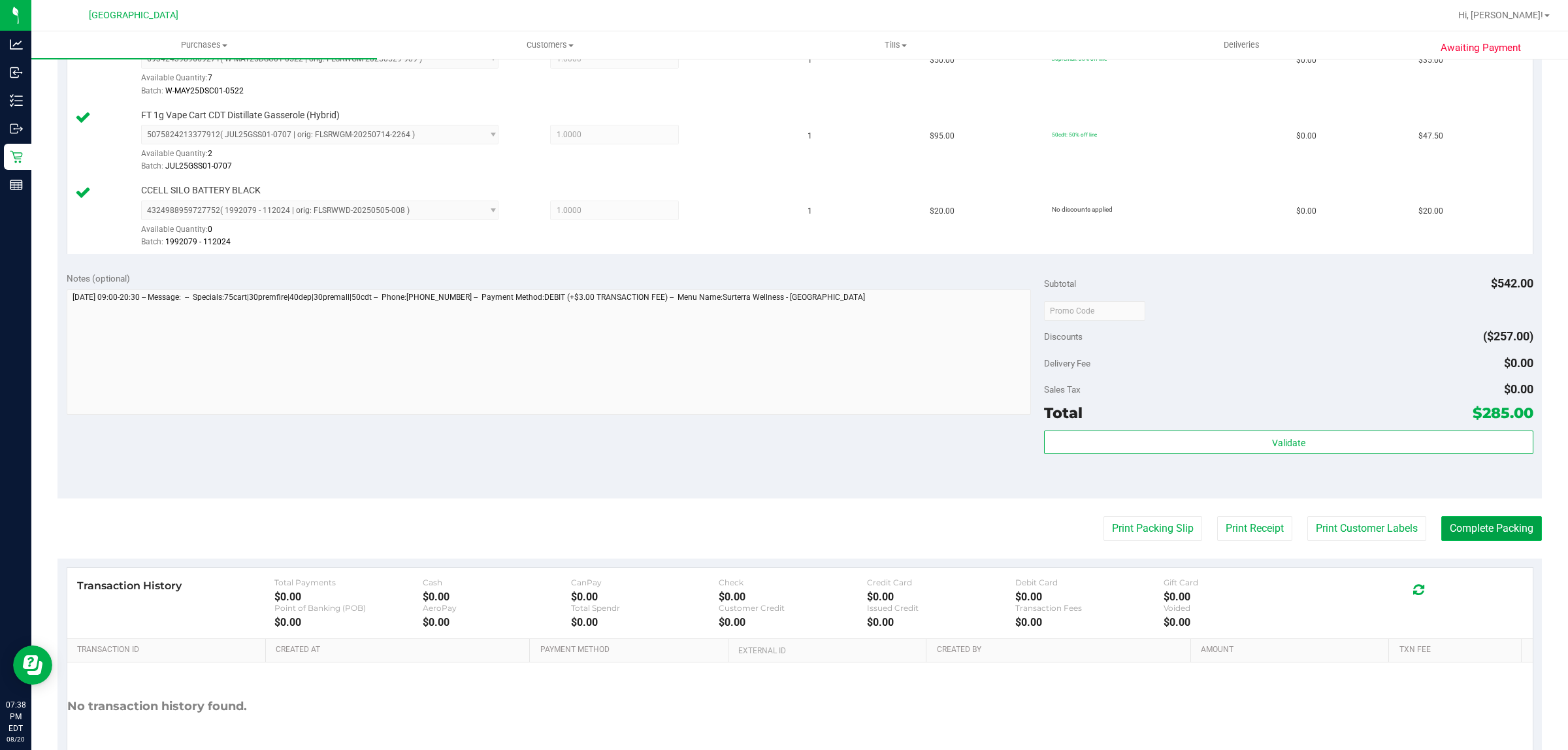
click at [1447, 540] on button "Complete Packing" at bounding box center [1491, 528] width 100 height 25
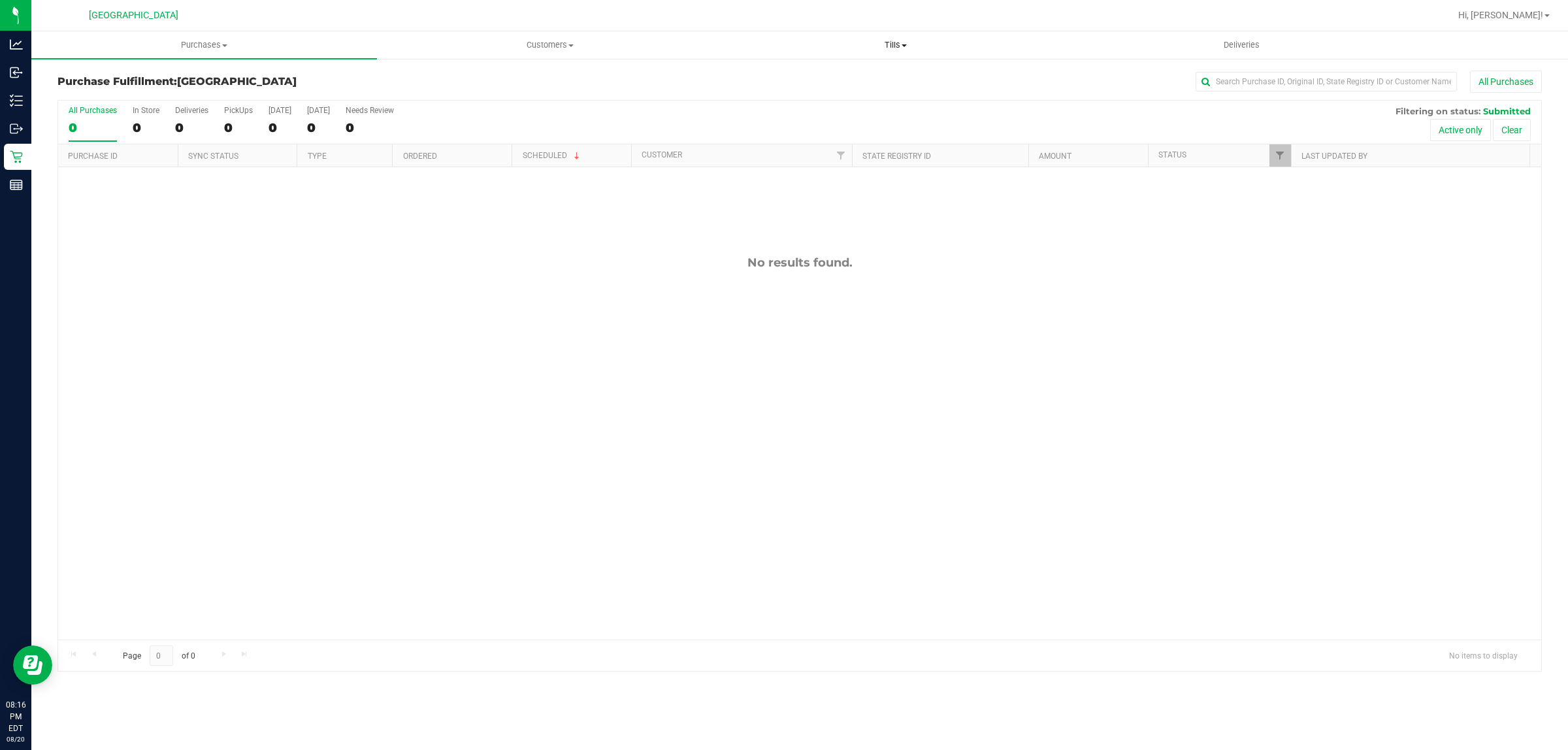
click at [884, 51] on span "Tills" at bounding box center [895, 45] width 344 height 11
click at [761, 73] on span "Manage tills" at bounding box center [766, 78] width 88 height 11
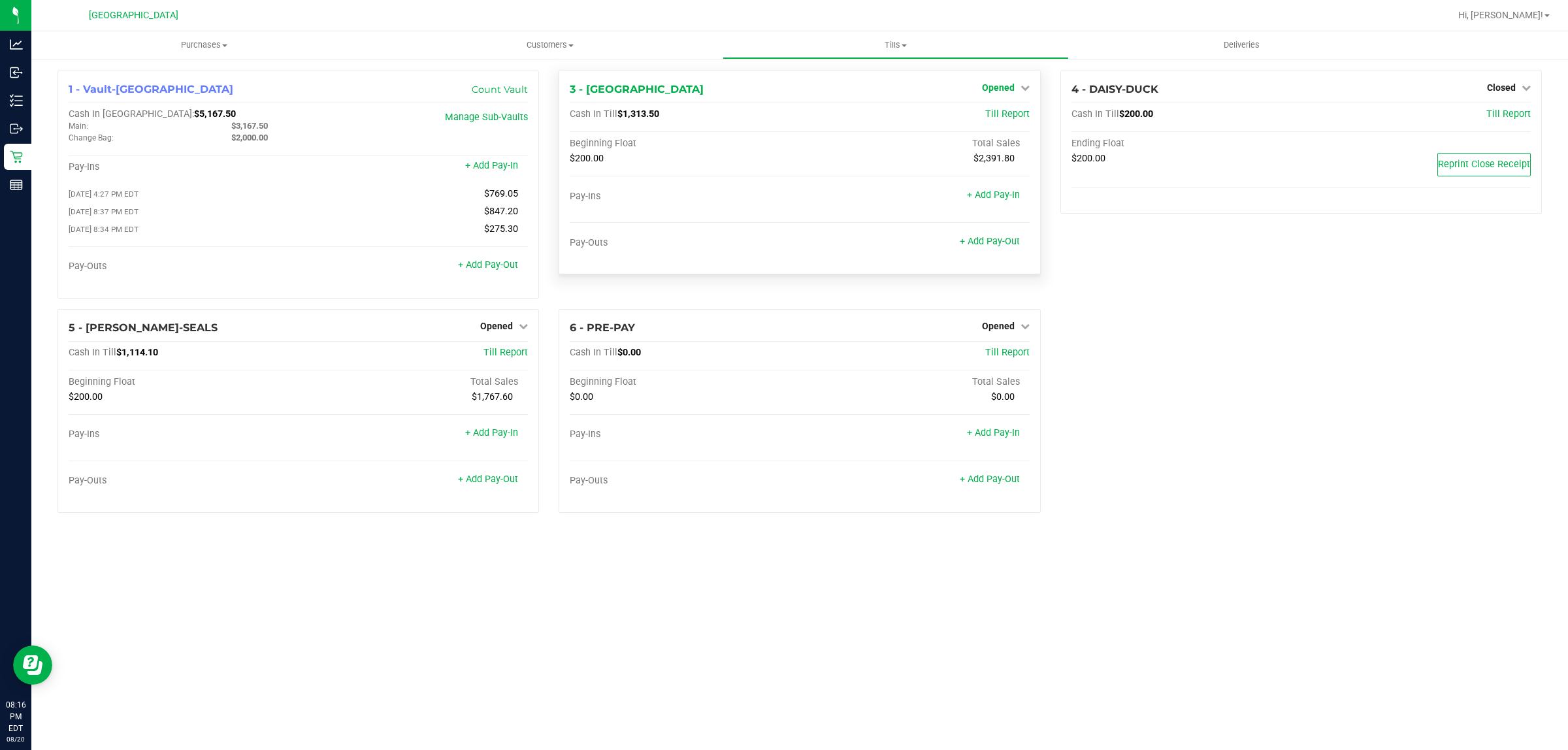
click at [1000, 90] on span "Opened" at bounding box center [998, 87] width 32 height 10
click at [985, 115] on link "Close Till" at bounding box center [999, 115] width 35 height 10
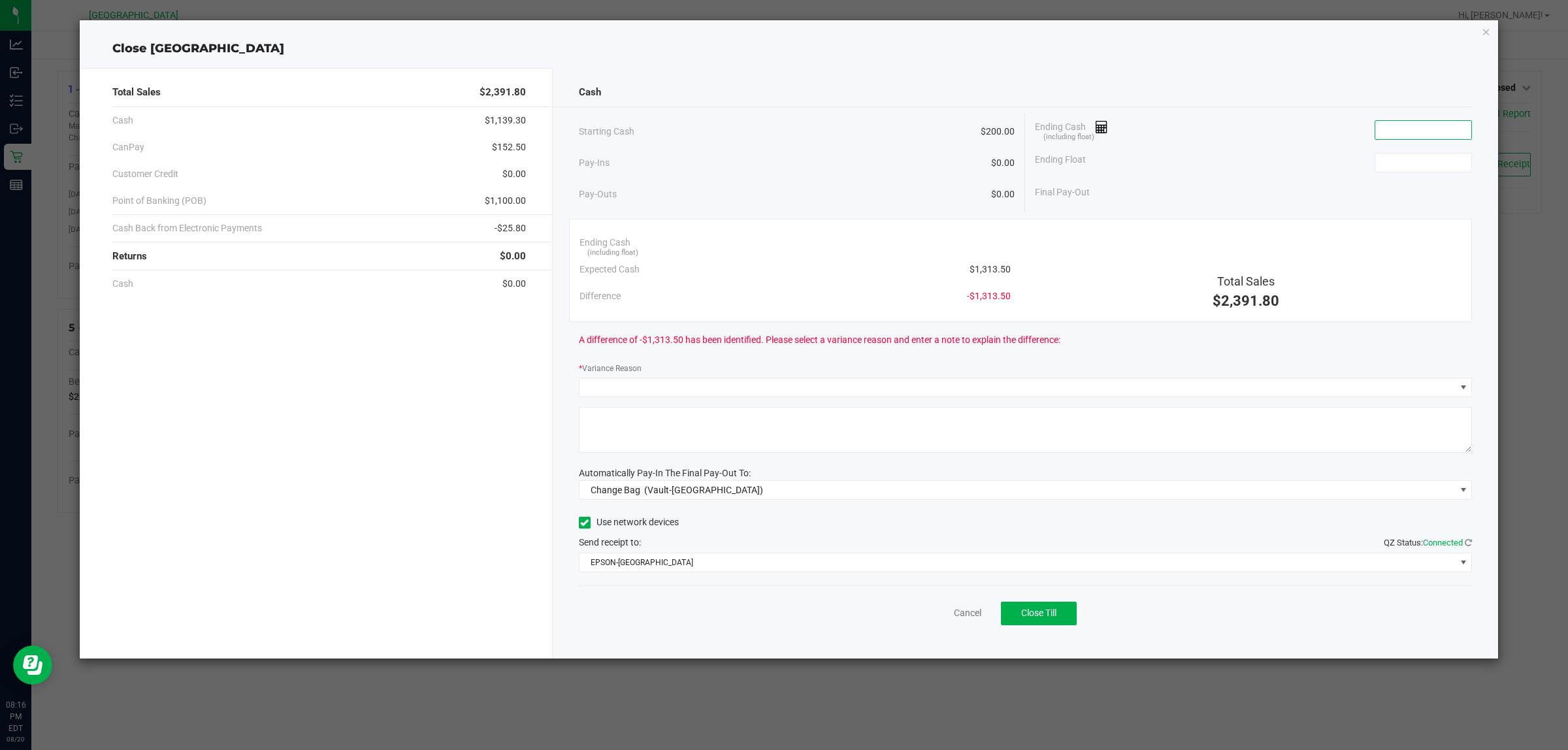
click at [1420, 127] on input at bounding box center [1423, 129] width 96 height 18
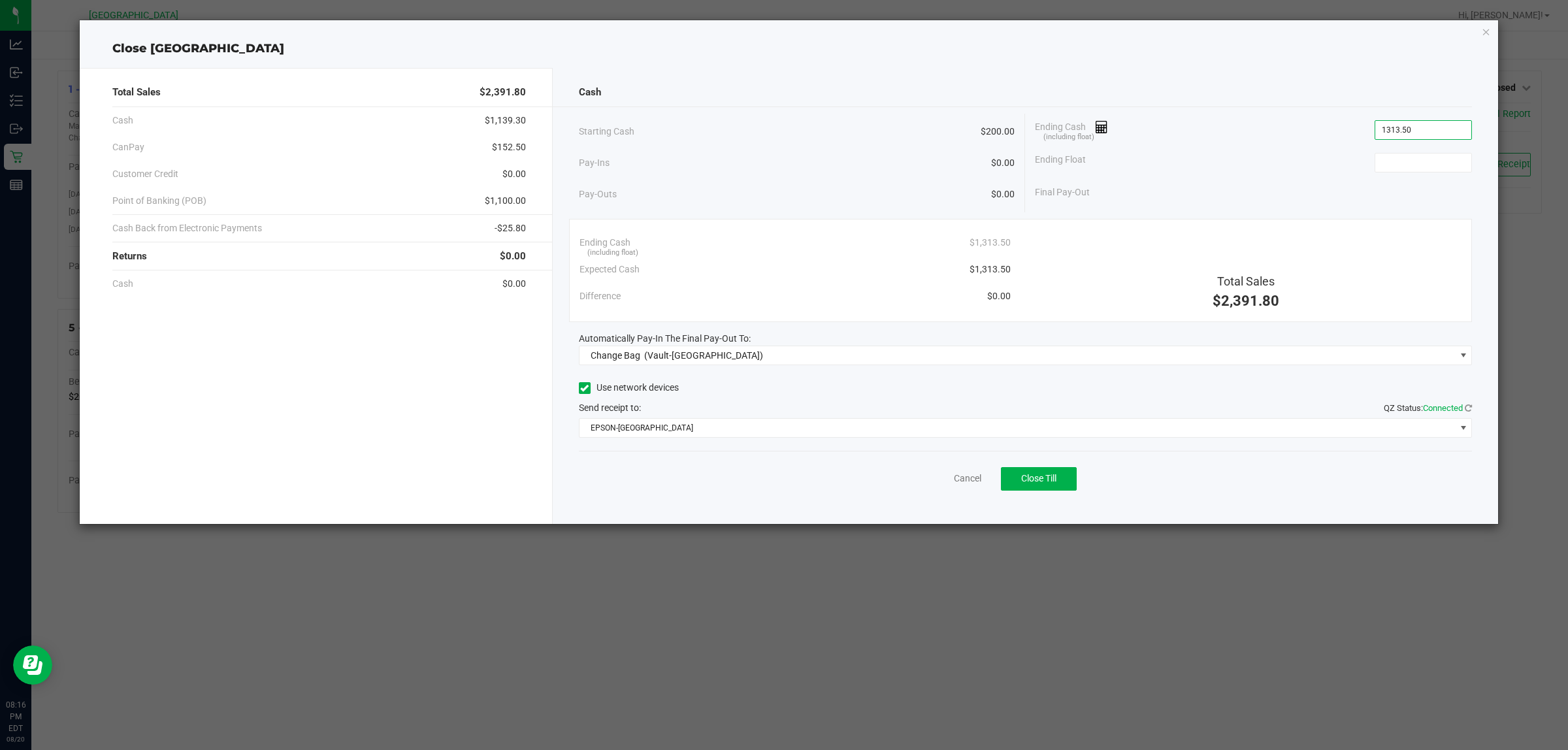
type input "$1,313.50"
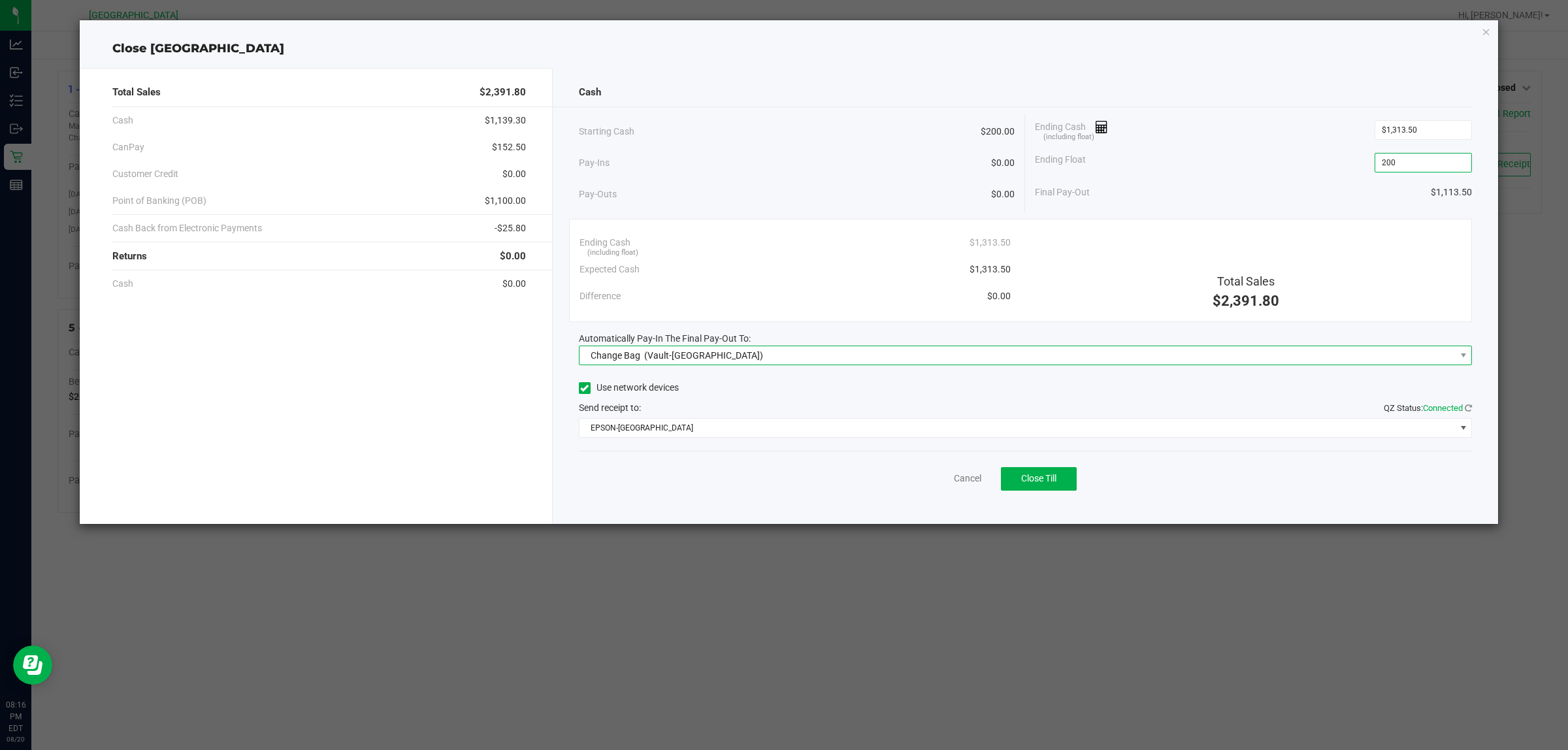
type input "$200.00"
click at [703, 359] on span "(Vault-Deerfield Beach)" at bounding box center [703, 355] width 119 height 10
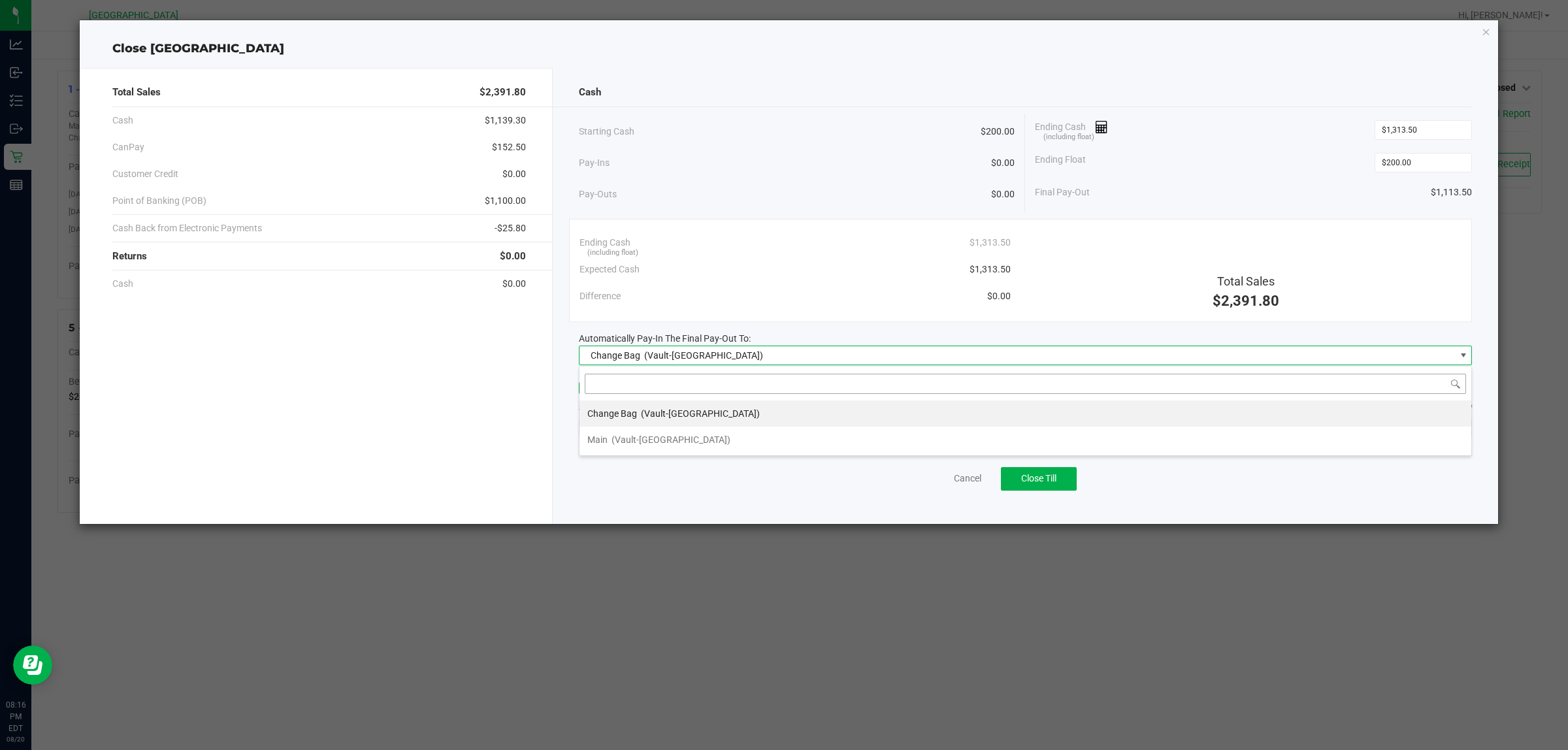
scroll to position [20, 893]
click at [685, 442] on span "(Vault-Deerfield Beach)" at bounding box center [671, 439] width 119 height 10
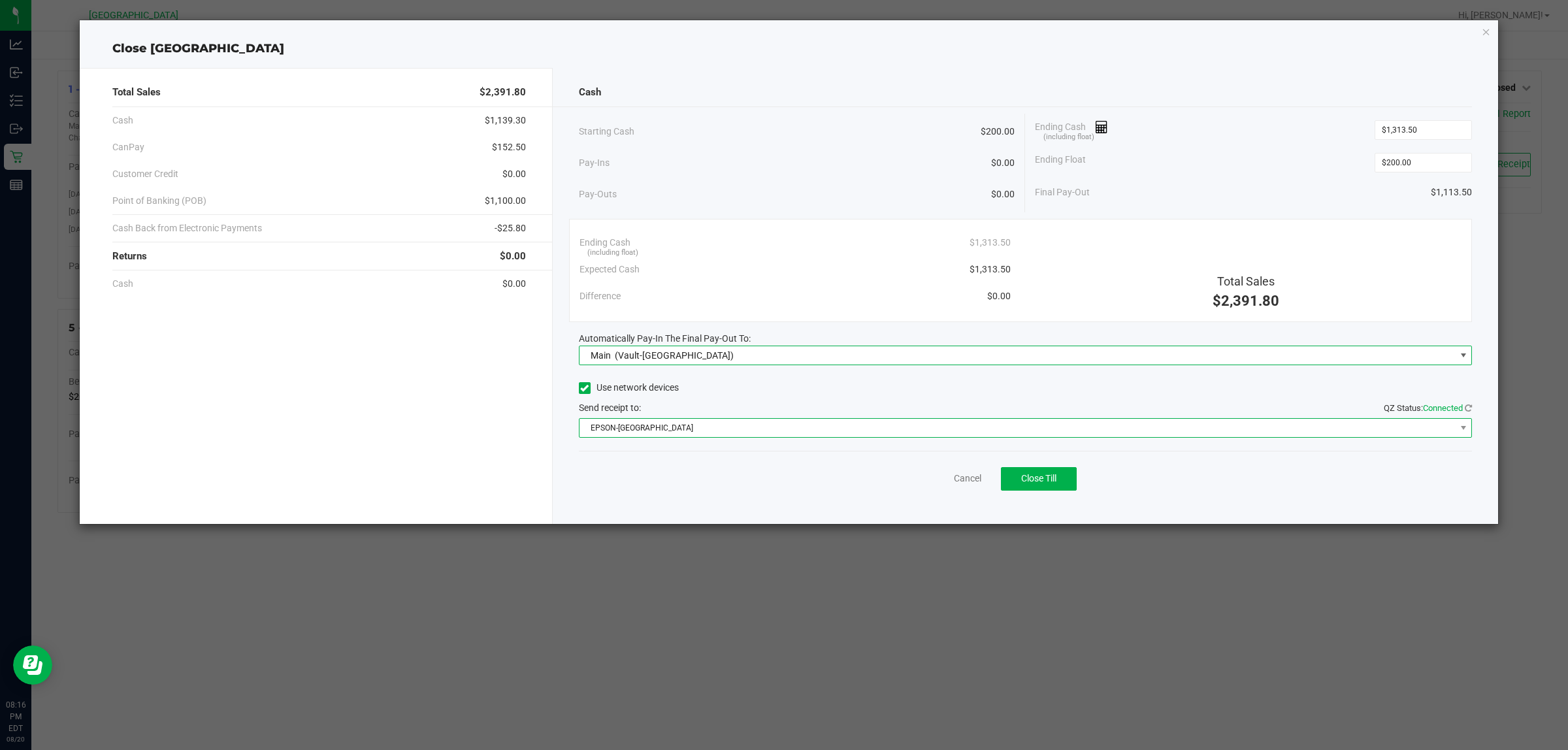
click at [604, 436] on span "EPSON-CYPRUS" at bounding box center [1017, 428] width 876 height 18
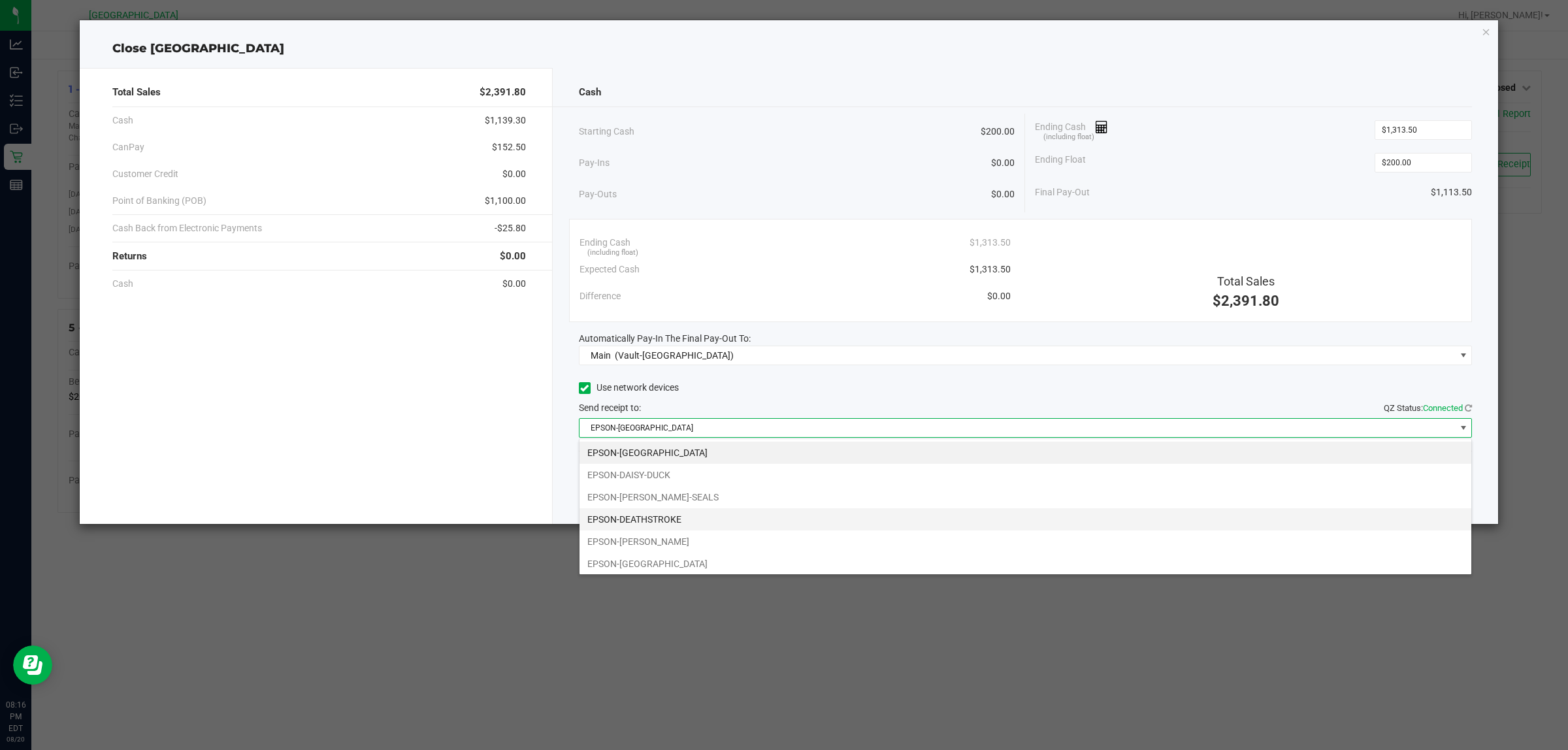
click at [600, 513] on li "EPSON-DEATHSTROKE" at bounding box center [1025, 519] width 892 height 22
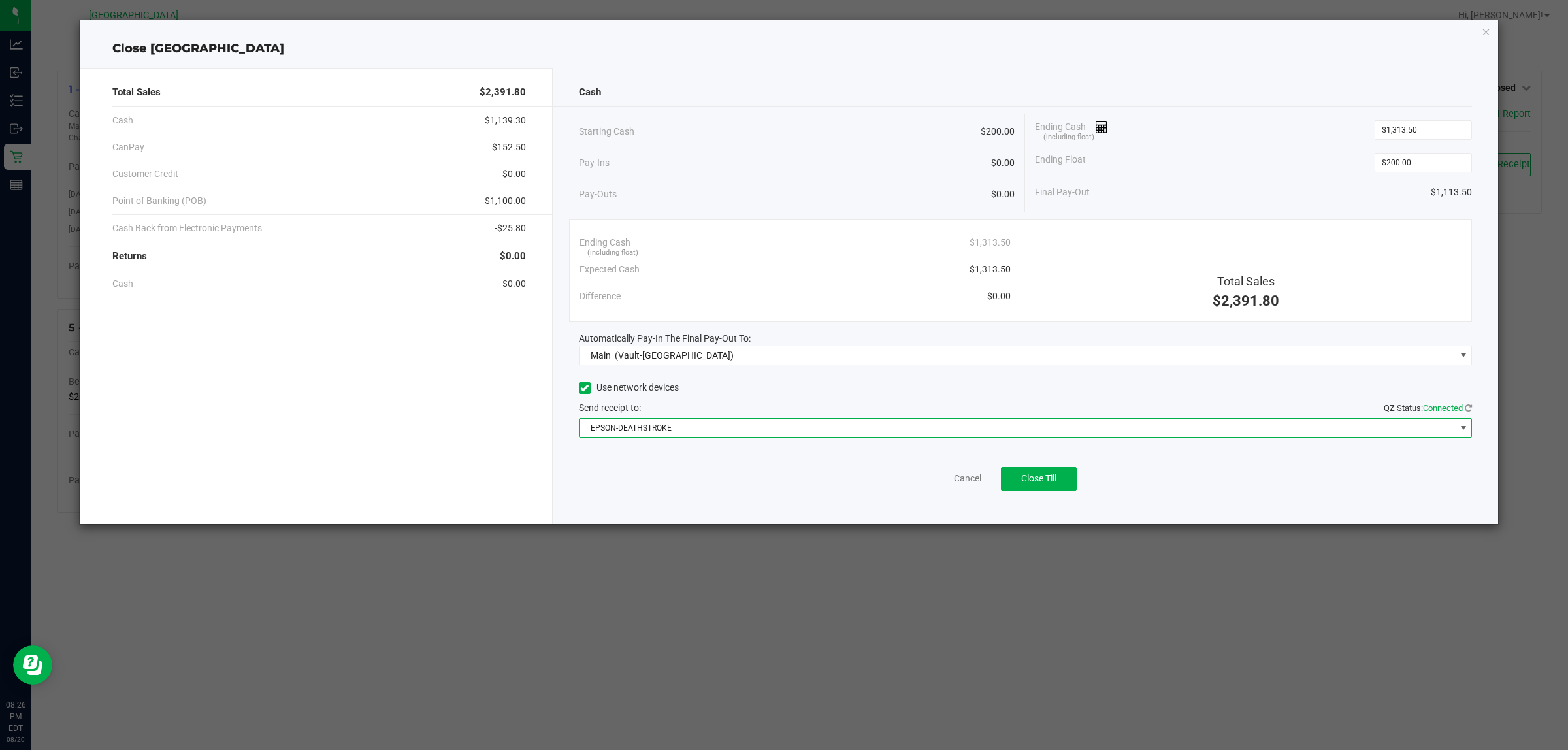
click at [1484, 40] on div "Close CYPRUS" at bounding box center [789, 49] width 1419 height 18
click at [1485, 28] on icon "button" at bounding box center [1486, 31] width 9 height 16
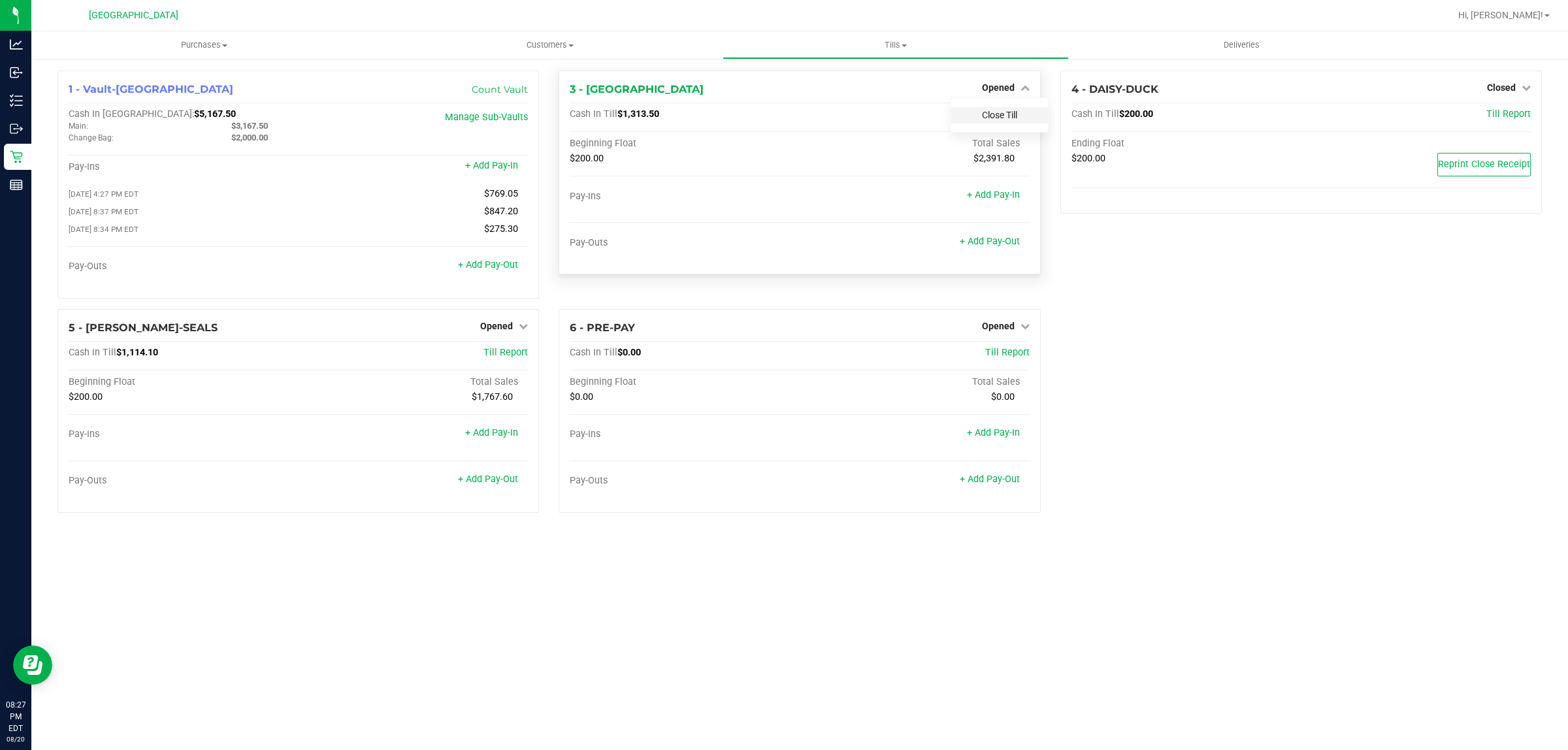
click at [998, 115] on link "Close Till" at bounding box center [999, 115] width 35 height 10
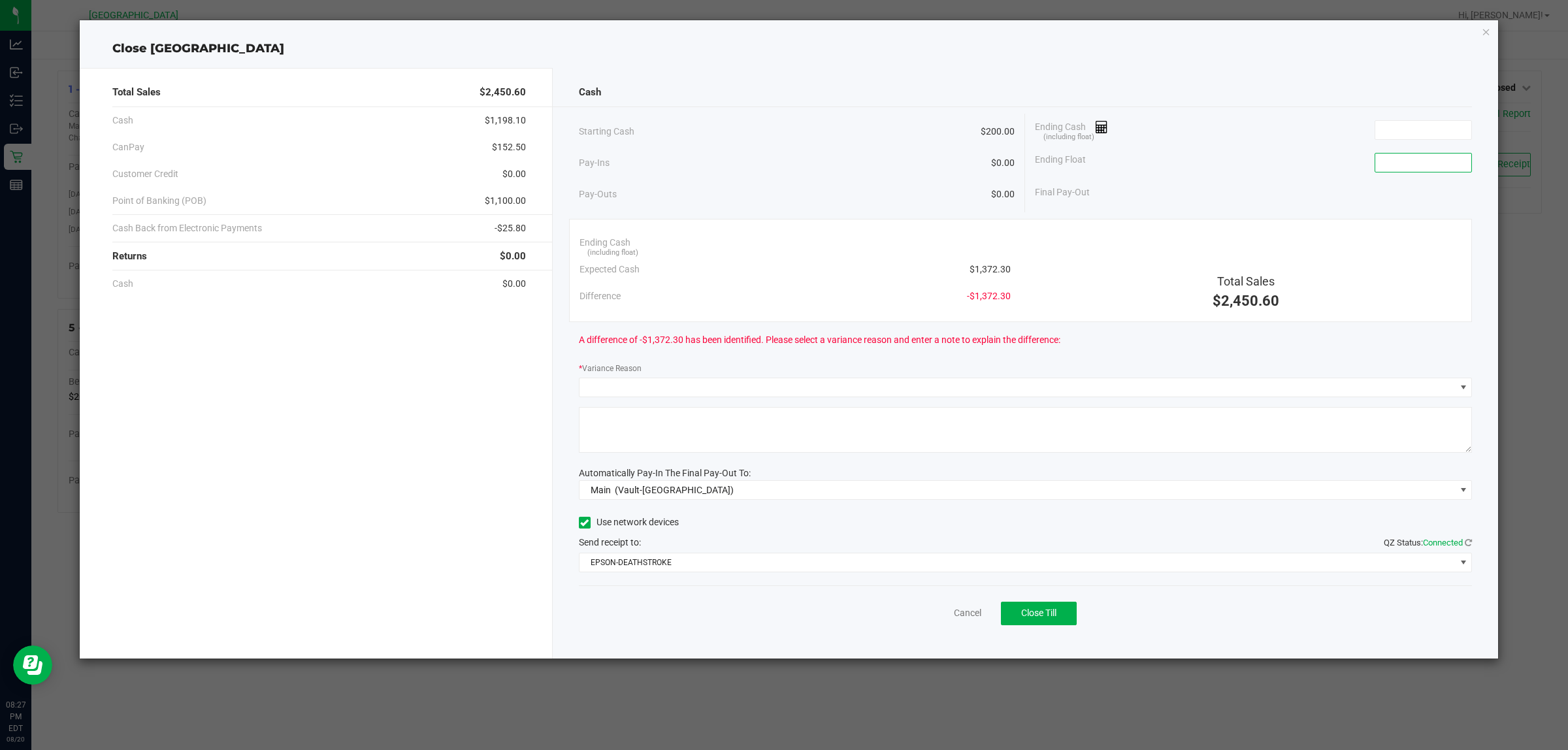
click at [1421, 154] on input at bounding box center [1423, 163] width 96 height 18
click at [1421, 136] on input at bounding box center [1423, 129] width 96 height 18
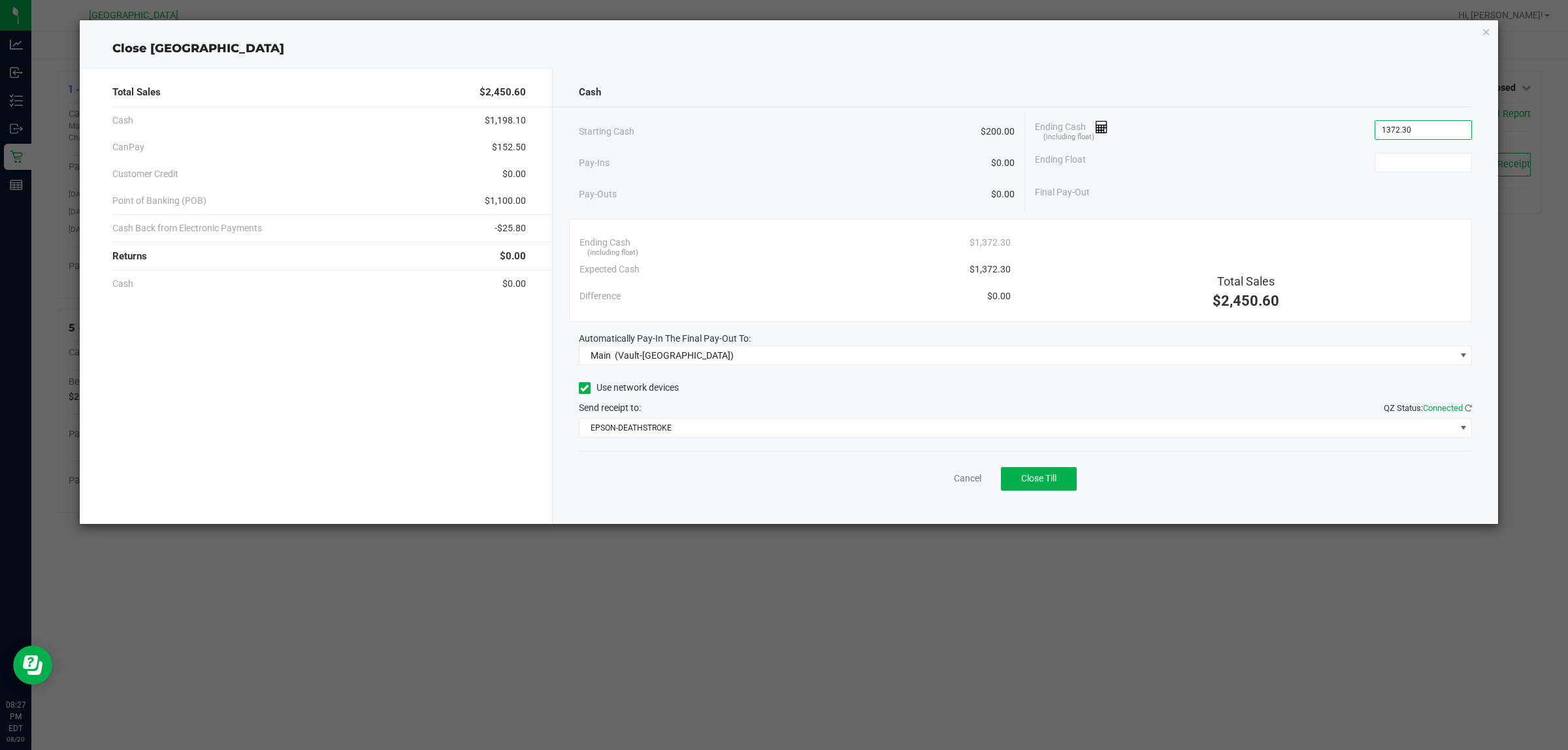
type input "$1,372.30"
click at [1376, 142] on div "Ending Cash (including float) $1,372.30" at bounding box center [1253, 130] width 437 height 32
click at [1401, 157] on input at bounding box center [1423, 163] width 96 height 18
type input "$200.00"
click at [1184, 108] on div "Cash Starting Cash $200.00 Pay-Ins $0.00 Pay-Outs $0.00 Ending Cash (including …" at bounding box center [1025, 296] width 946 height 456
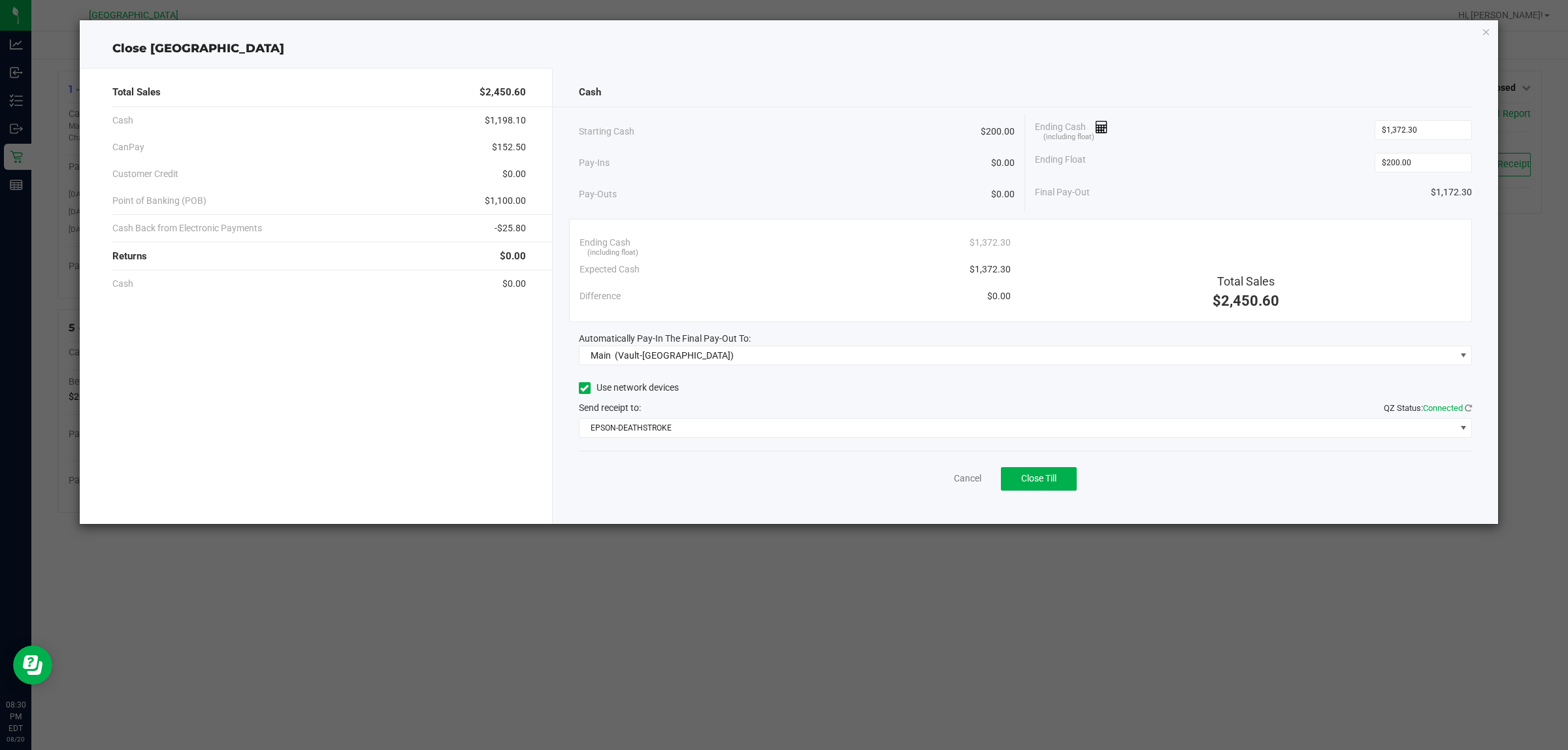
click at [1011, 576] on ngb-modal-window "Close CYPRUS Total Sales $2,450.60 Cash $1,198.10 CanPay $152.50 Customer Credi…" at bounding box center [788, 375] width 1577 height 750
click at [1487, 32] on icon "button" at bounding box center [1486, 31] width 9 height 16
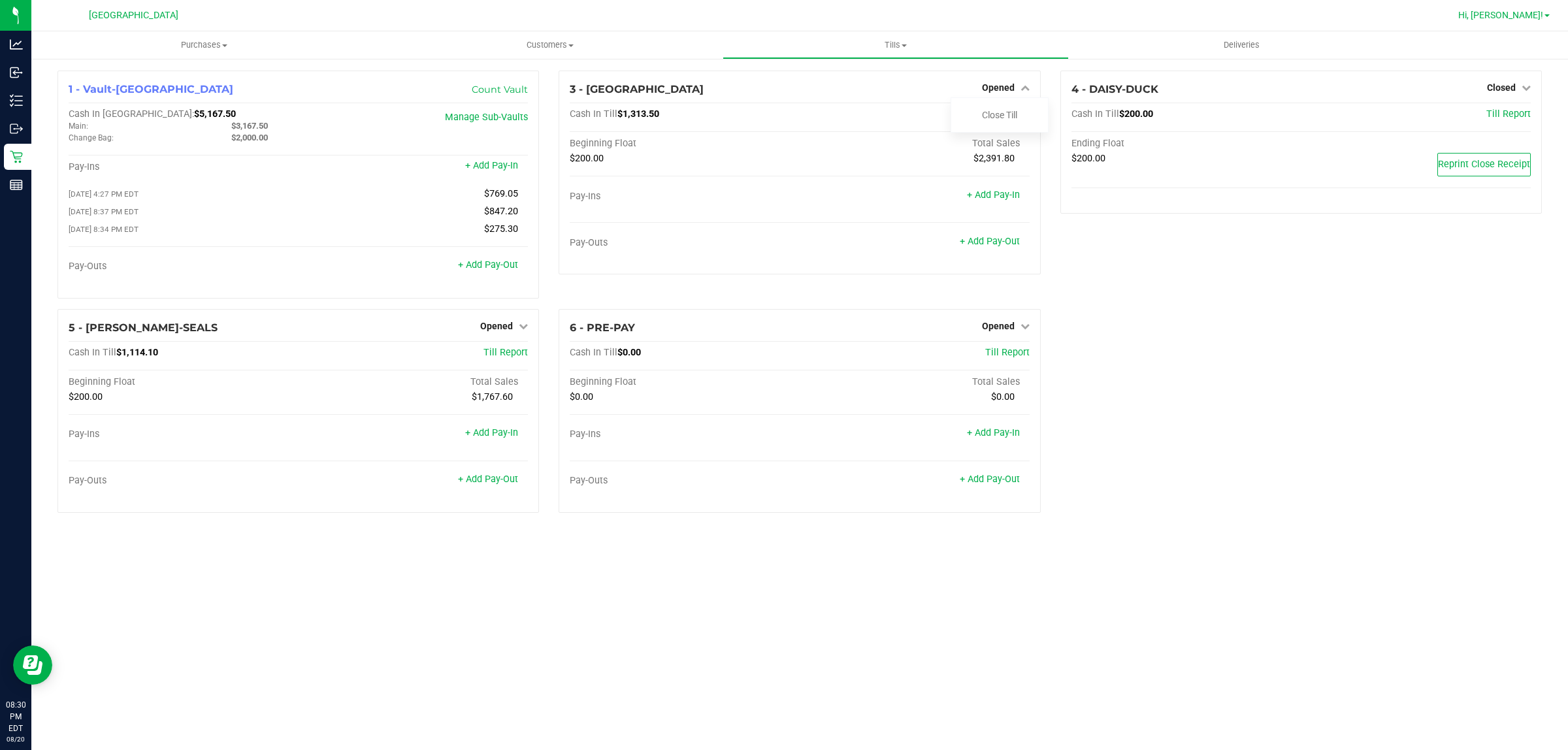
click at [1538, 10] on span "Hi, [PERSON_NAME]!" at bounding box center [1501, 15] width 85 height 10
click at [1507, 111] on span "Sign Out" at bounding box center [1500, 115] width 38 height 13
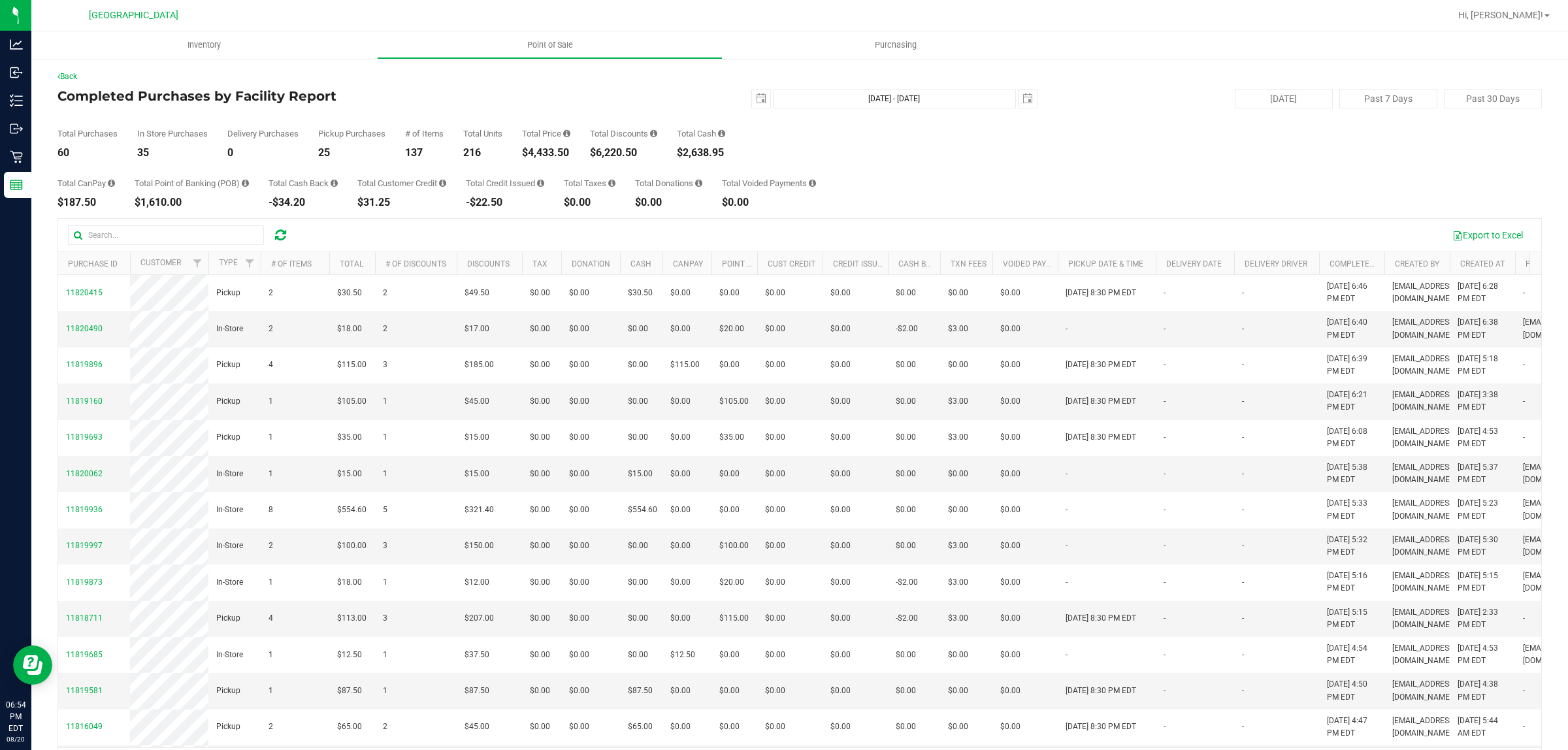
click at [564, 150] on div "$4,433.50" at bounding box center [546, 152] width 49 height 10
copy div "4,433.50"
click at [562, 154] on div "$5,080.40" at bounding box center [546, 152] width 49 height 10
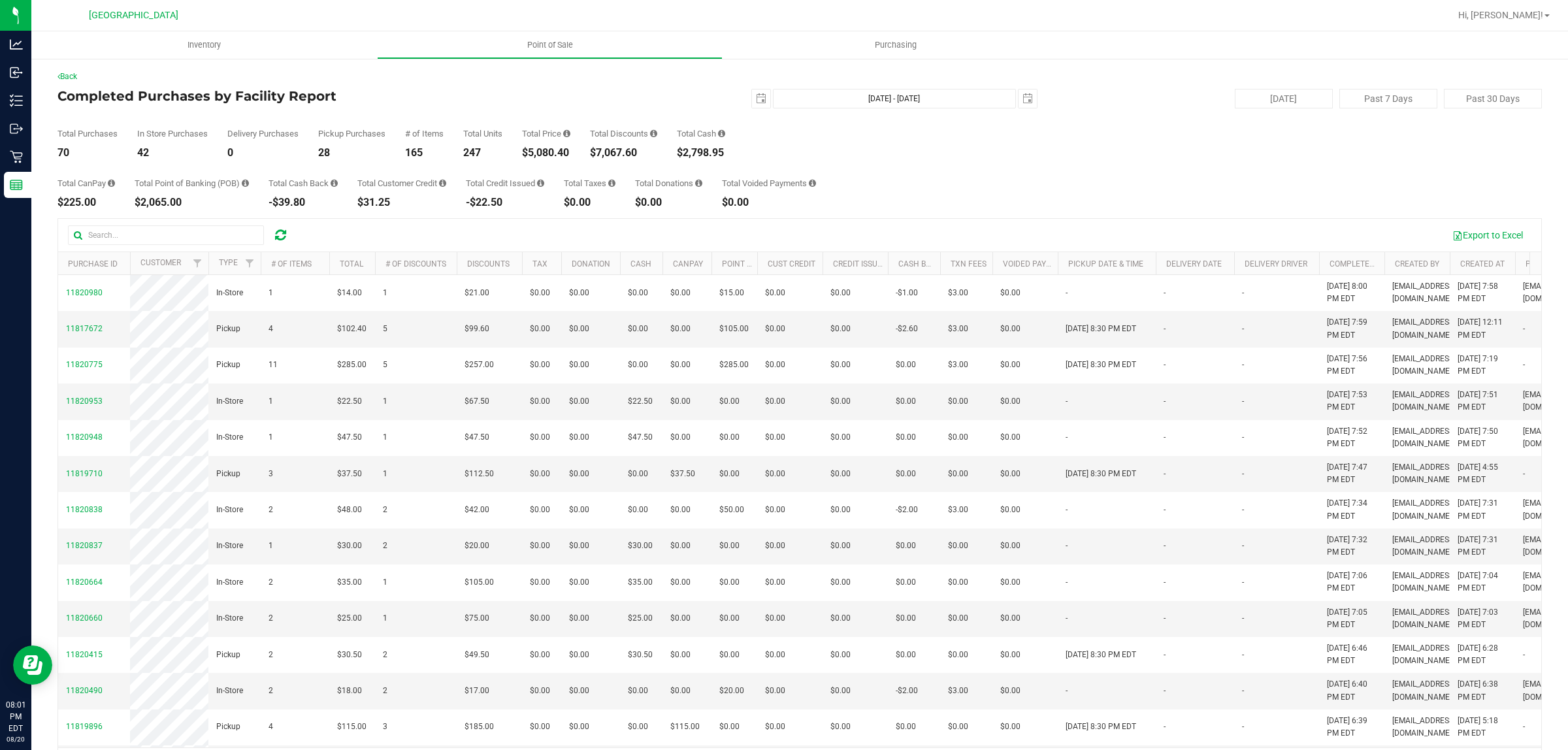
copy div "5,080.40"
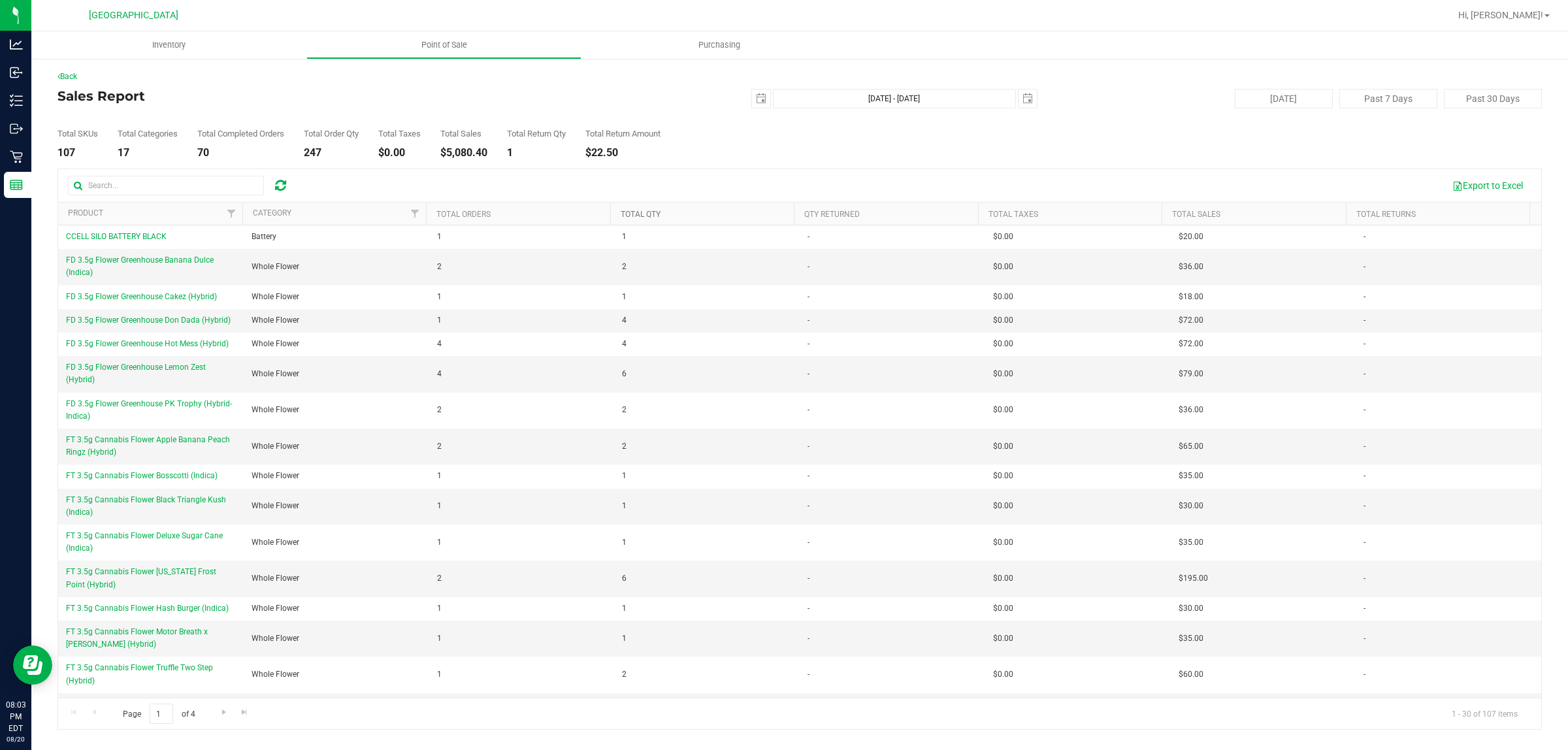
click at [648, 211] on link "Total Qty" at bounding box center [640, 214] width 40 height 9
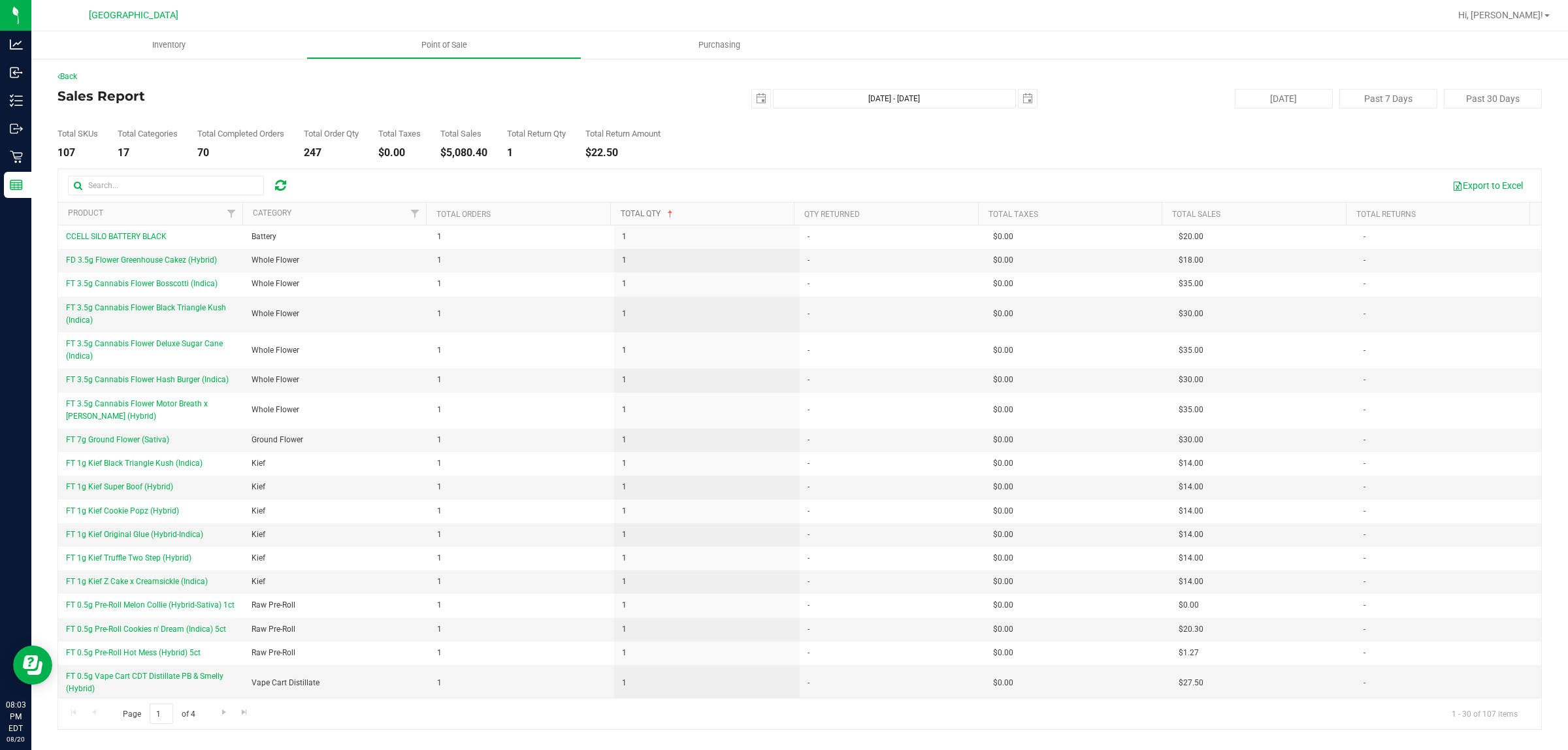
click at [648, 211] on link "Total Qty" at bounding box center [647, 214] width 55 height 9
